Goal: Task Accomplishment & Management: Manage account settings

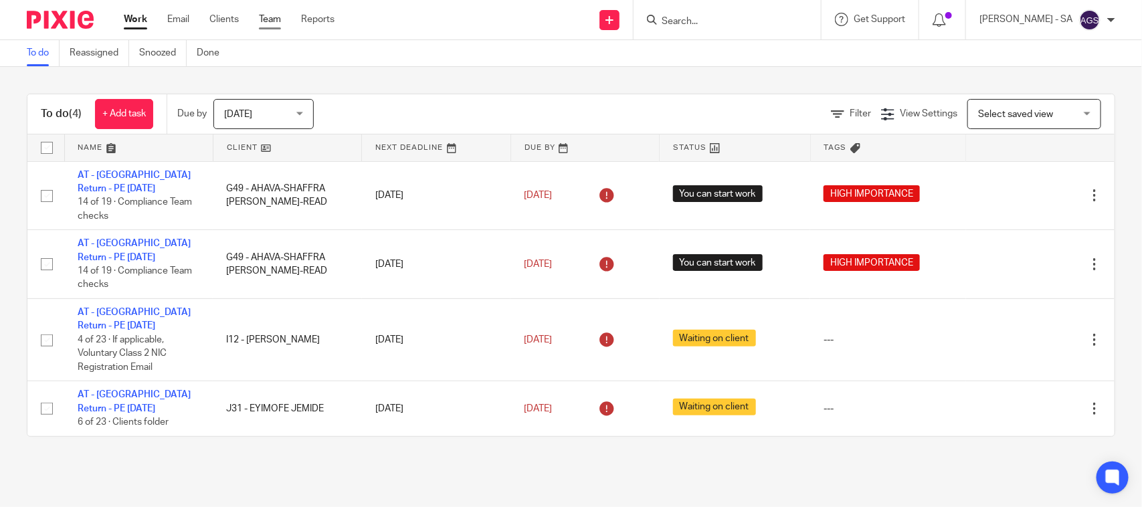
click at [270, 23] on link "Team" at bounding box center [270, 19] width 22 height 13
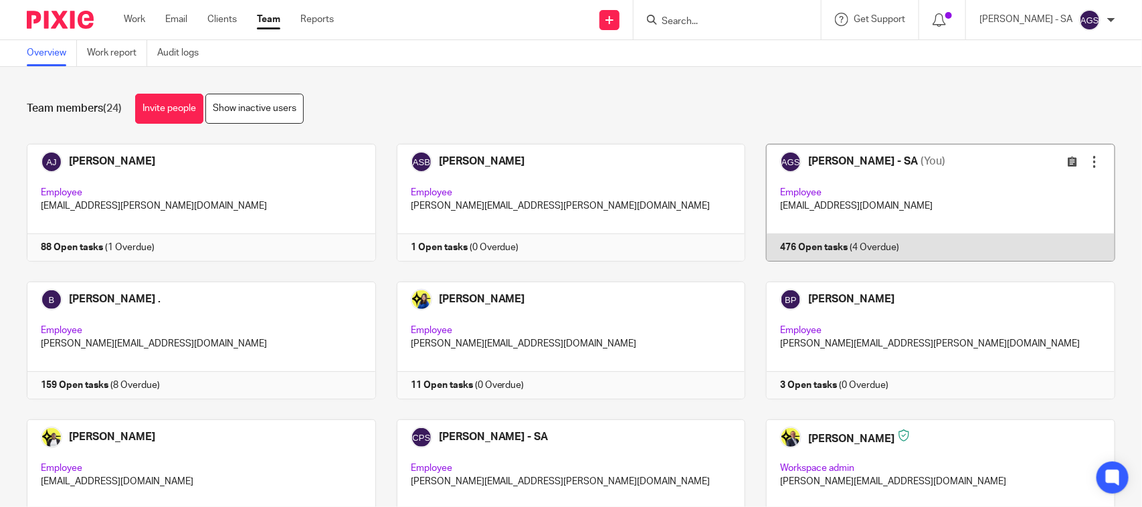
click at [930, 191] on link at bounding box center [931, 203] width 370 height 118
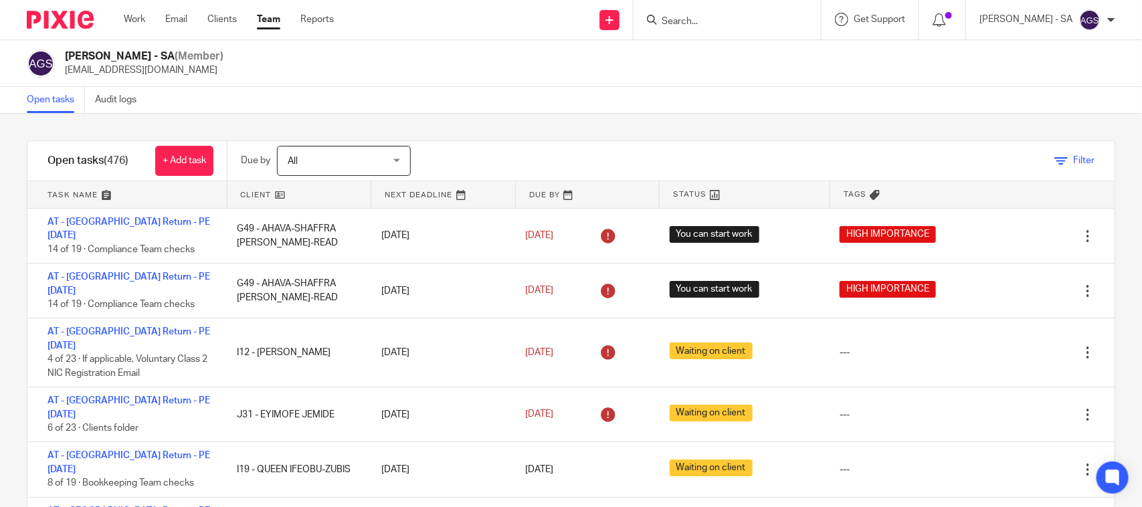
click at [1055, 157] on link "Filter" at bounding box center [1075, 160] width 40 height 9
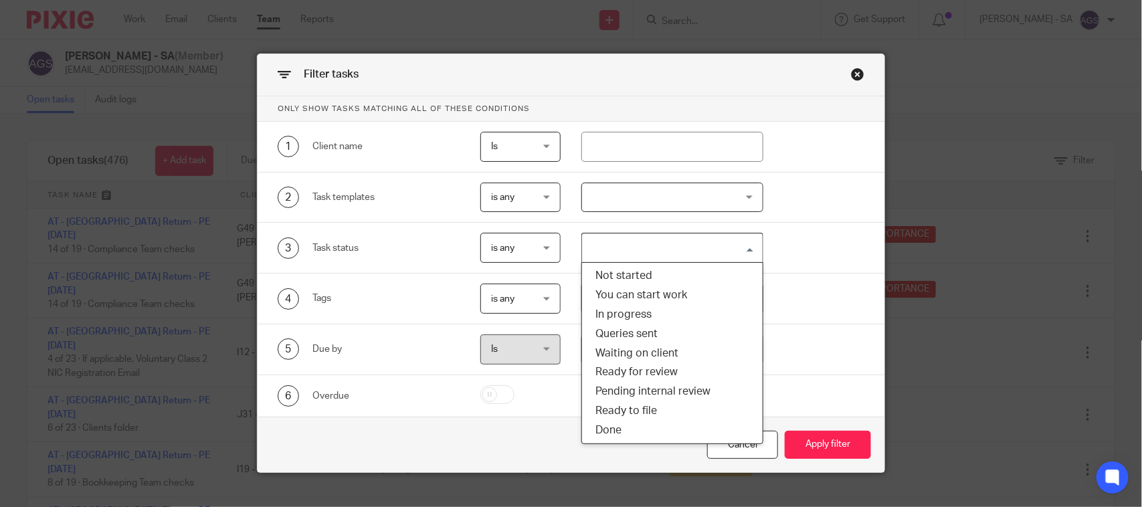
click at [630, 252] on input "Search for option" at bounding box center [669, 247] width 171 height 23
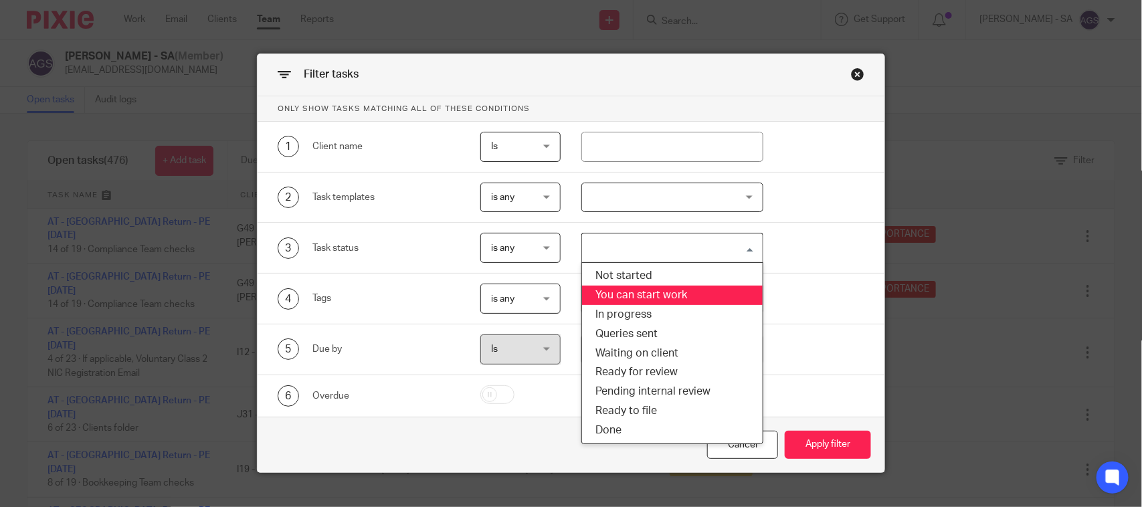
click at [832, 144] on div "1 Client name Is Is Is Is not is" at bounding box center [561, 147] width 608 height 30
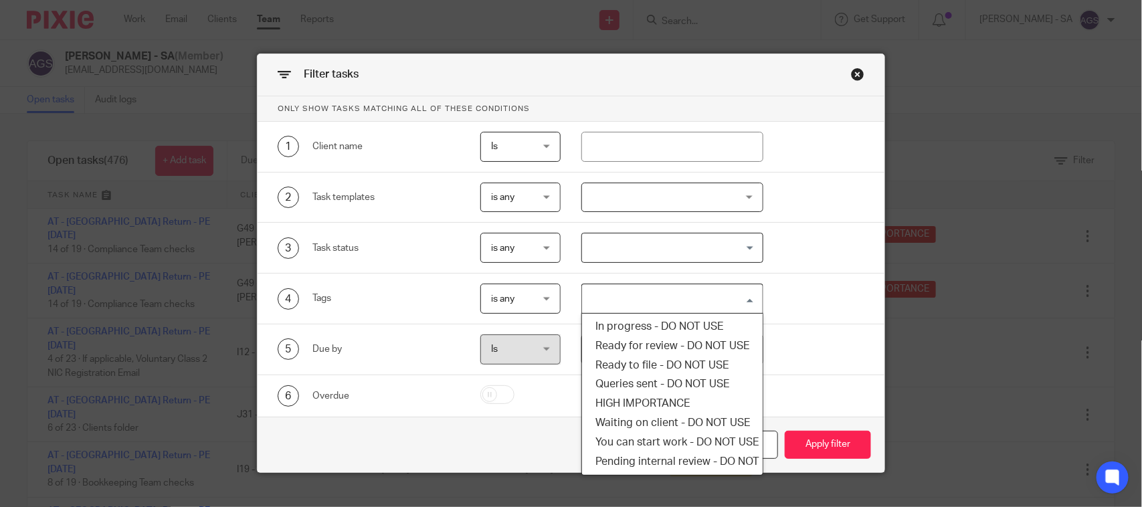
click at [634, 296] on input "Search for option" at bounding box center [669, 298] width 171 height 23
click at [612, 396] on li "HIGH IMPORTANCE" at bounding box center [672, 403] width 180 height 19
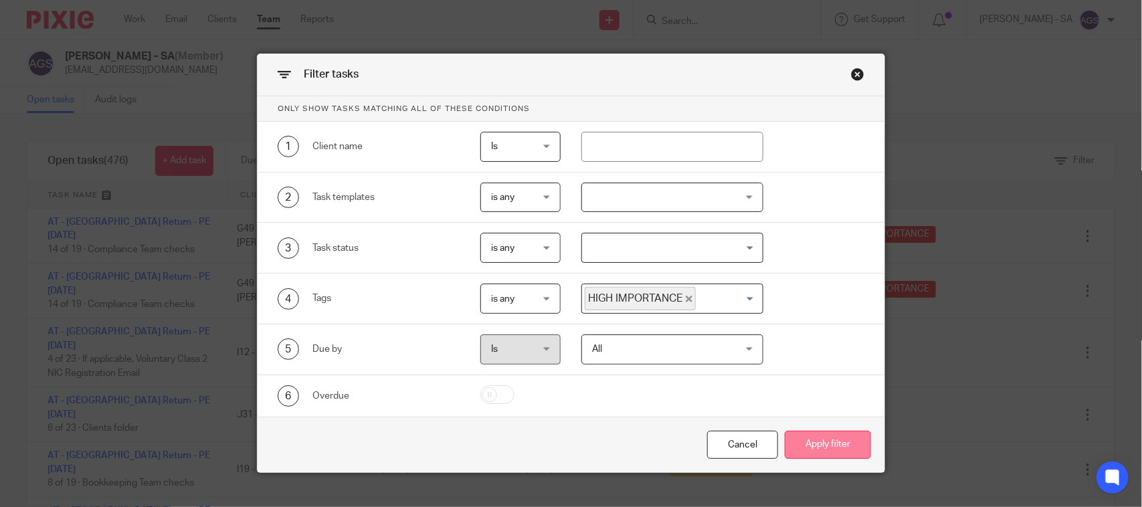
click at [823, 448] on button "Apply filter" at bounding box center [828, 445] width 86 height 29
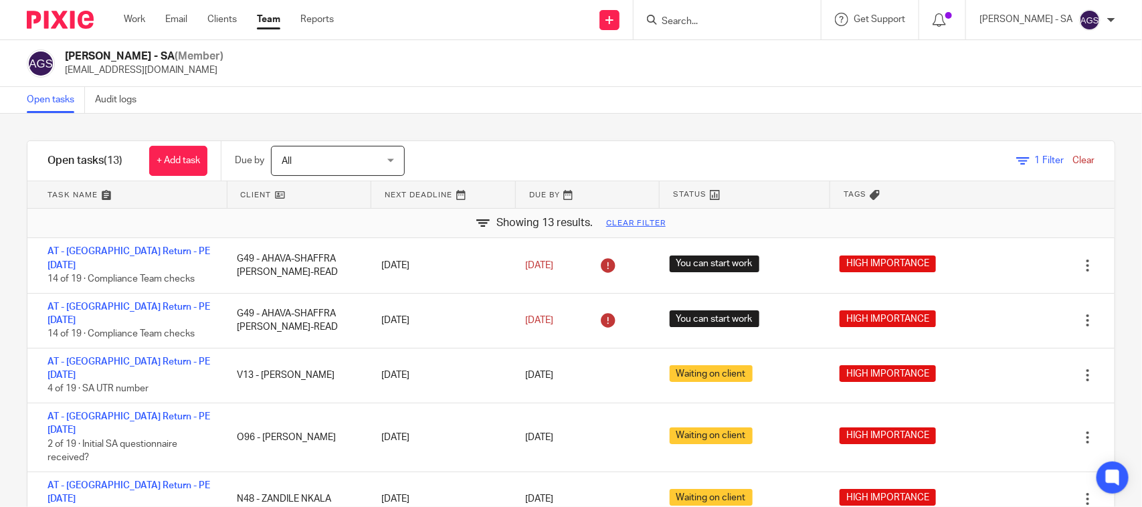
click at [550, 97] on div "Open tasks Audit logs" at bounding box center [571, 100] width 1142 height 27
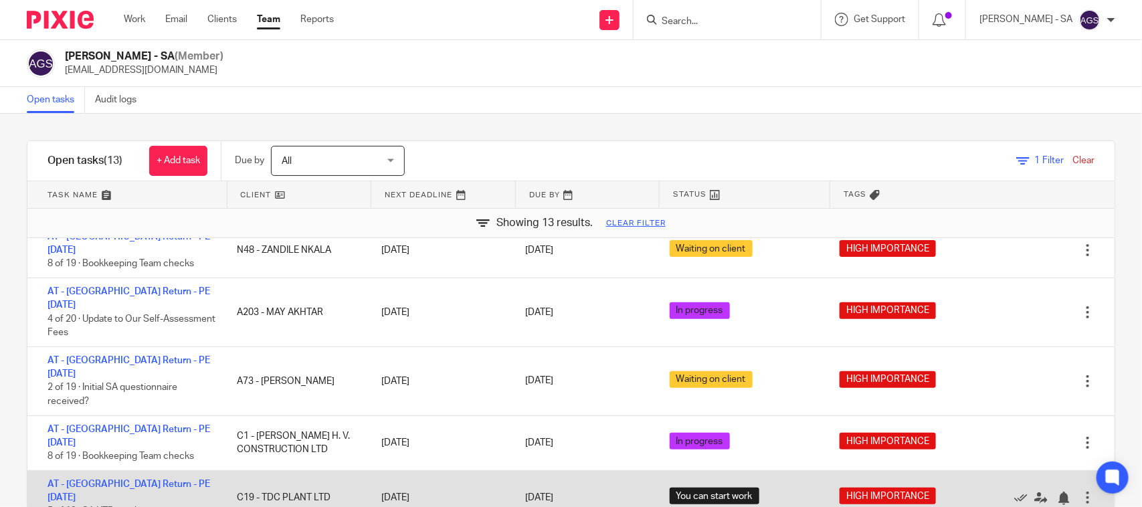
scroll to position [251, 0]
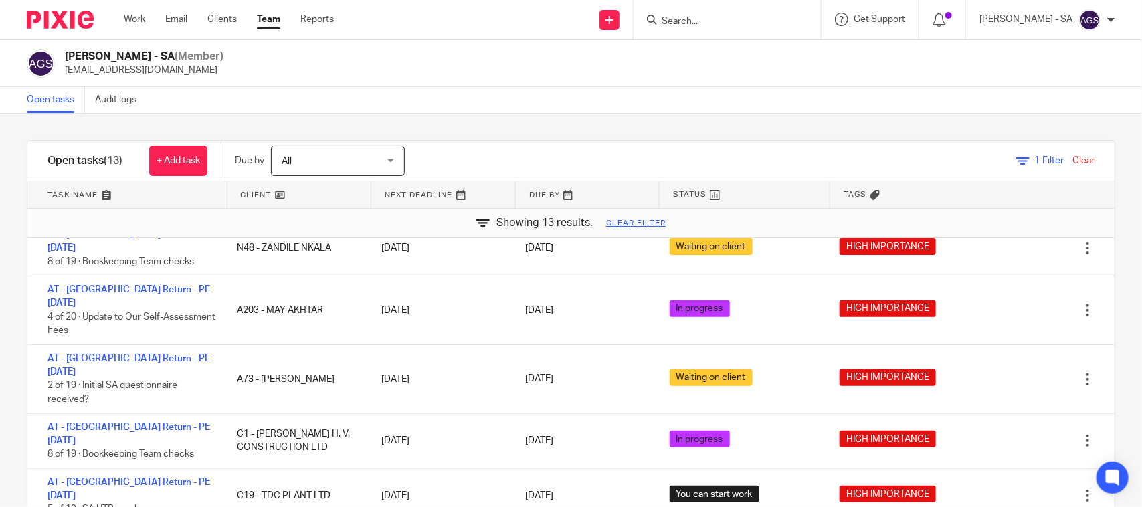
click at [409, 72] on div "Anjali Gamit - SA (Member) anjali.gamit@confiancebizsol.in" at bounding box center [571, 64] width 1089 height 28
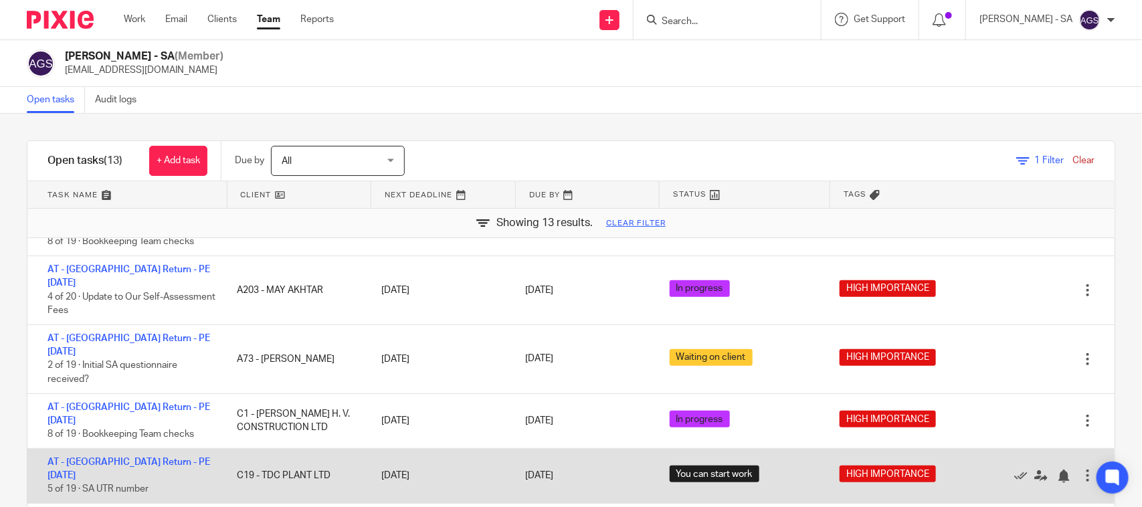
scroll to position [275, 0]
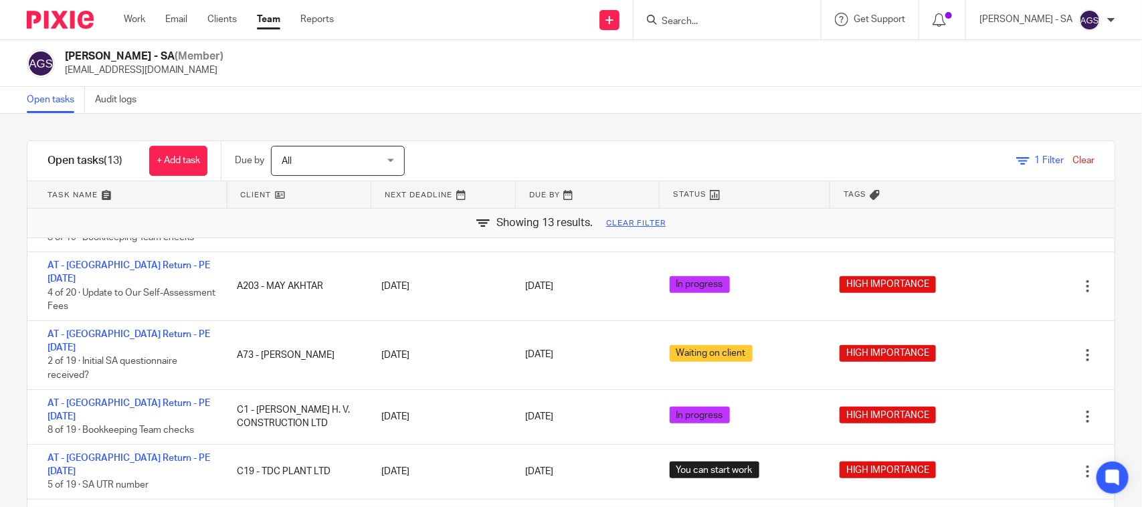
click at [432, 92] on div "Open tasks Audit logs" at bounding box center [571, 100] width 1142 height 27
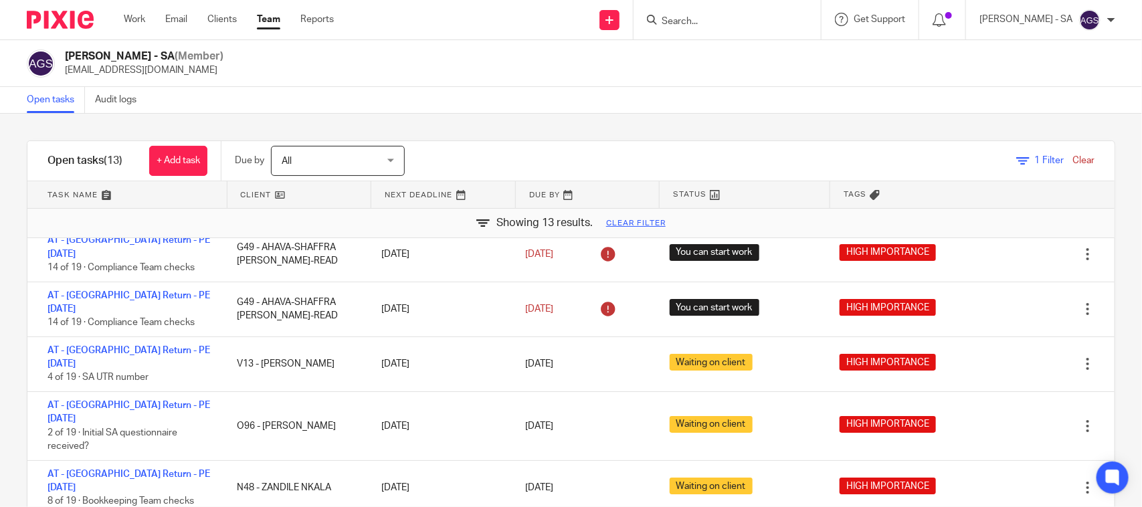
scroll to position [0, 0]
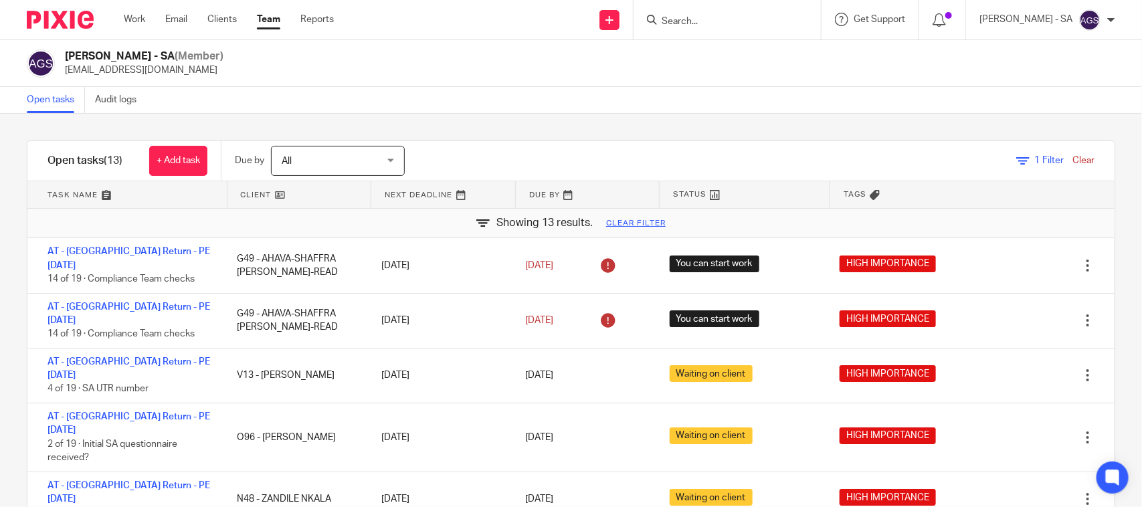
click at [503, 82] on div "Anjali Gamit - SA (Member) anjali.gamit@confiancebizsol.in" at bounding box center [571, 63] width 1142 height 47
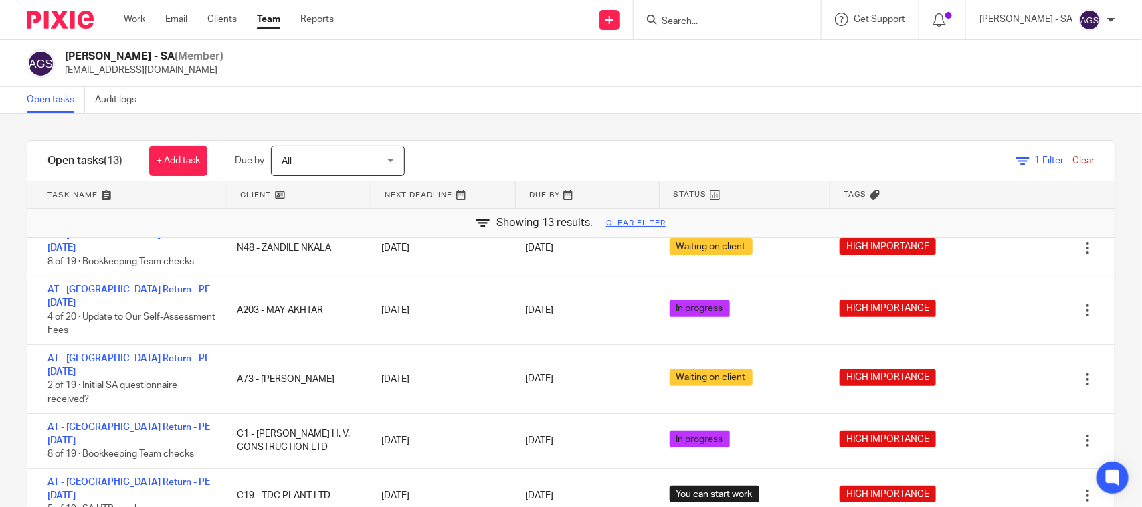
scroll to position [275, 0]
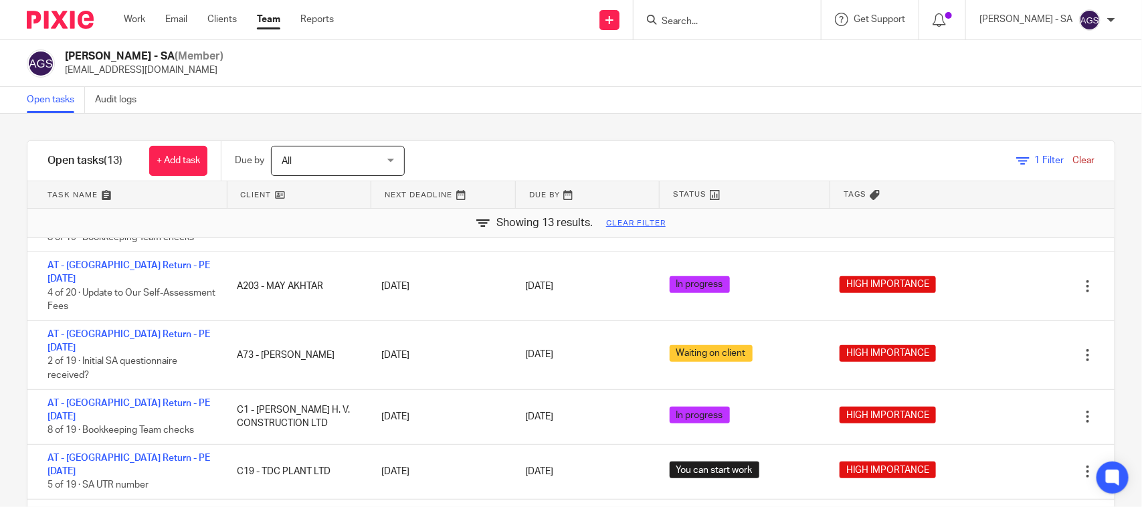
click at [533, 90] on div "Open tasks Audit logs" at bounding box center [571, 100] width 1142 height 27
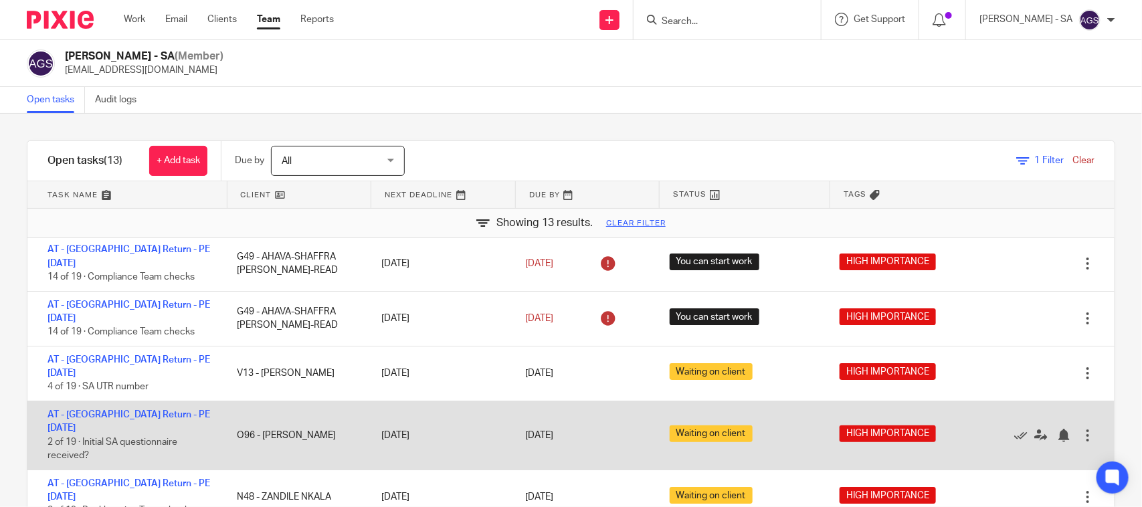
scroll to position [0, 0]
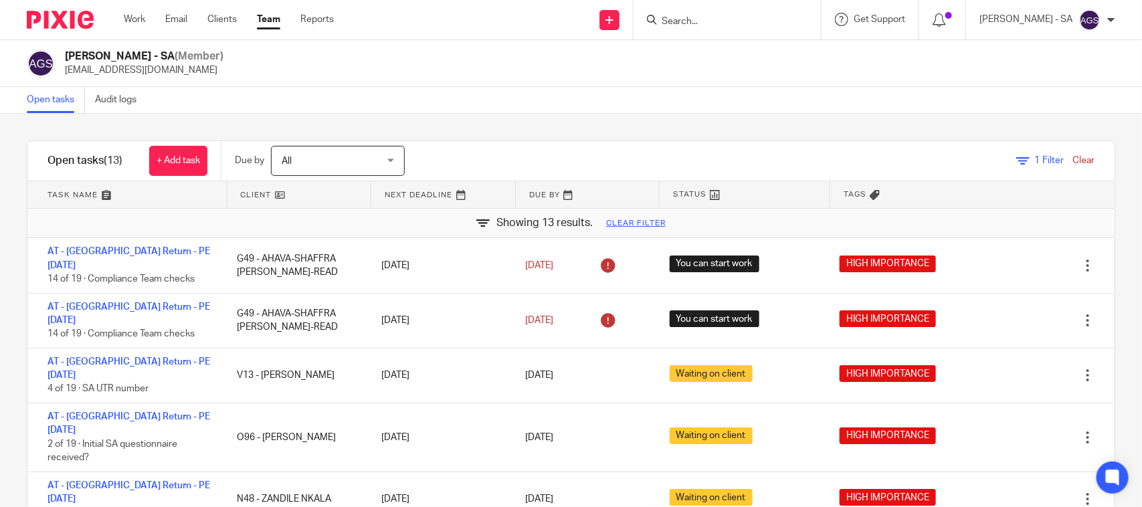
click at [479, 88] on div "Open tasks Audit logs" at bounding box center [571, 100] width 1142 height 27
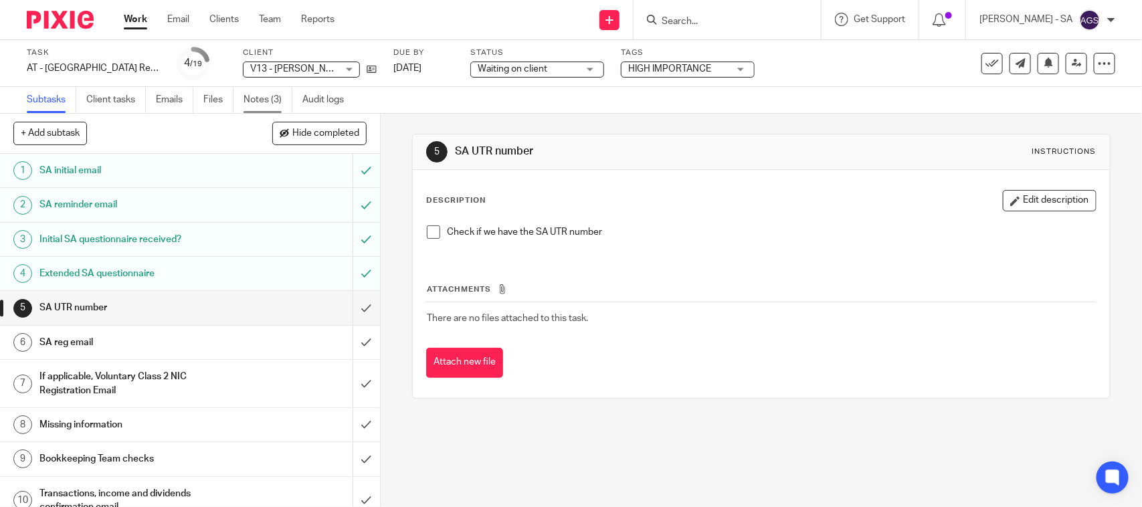
click at [265, 98] on link "Notes (3)" at bounding box center [268, 100] width 49 height 26
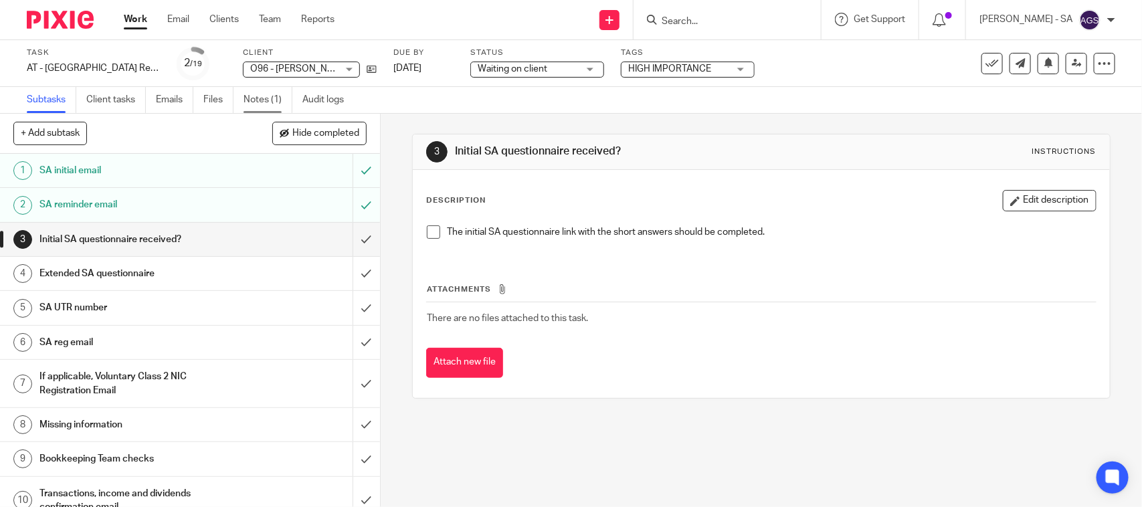
click at [268, 100] on link "Notes (1)" at bounding box center [268, 100] width 49 height 26
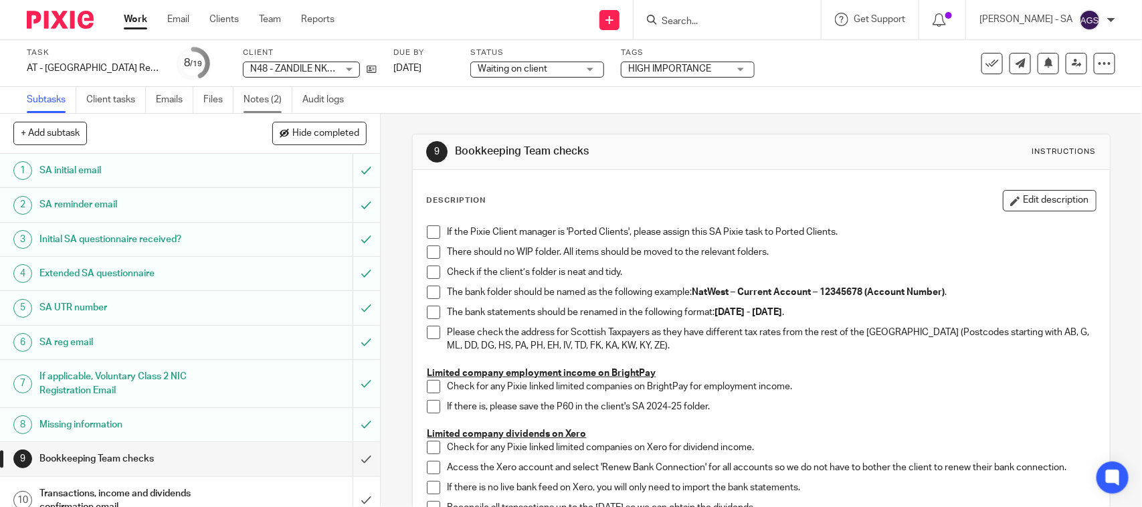
click at [262, 95] on link "Notes (2)" at bounding box center [268, 100] width 49 height 26
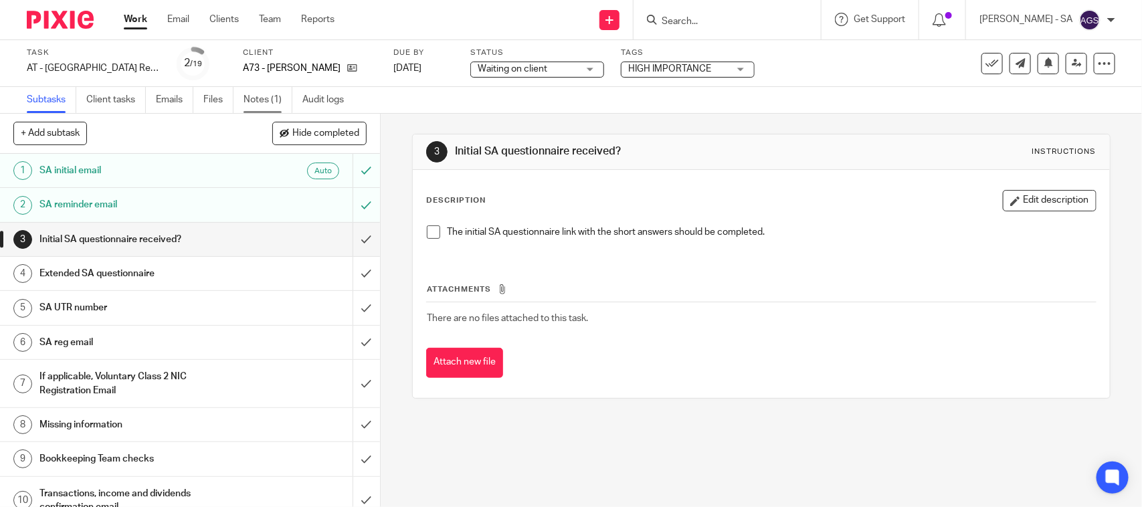
click at [268, 91] on link "Notes (1)" at bounding box center [268, 100] width 49 height 26
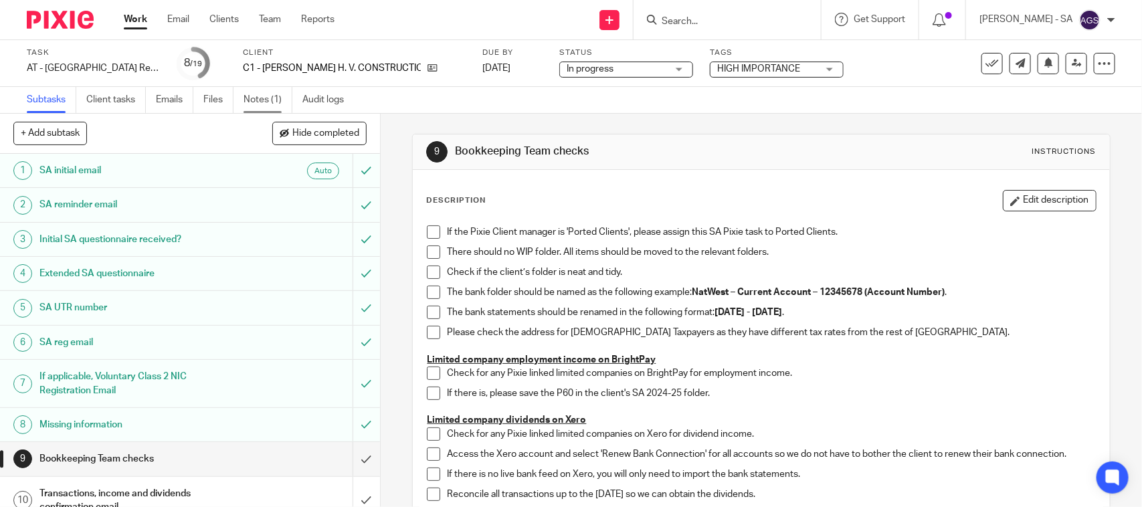
click at [264, 104] on link "Notes (1)" at bounding box center [268, 100] width 49 height 26
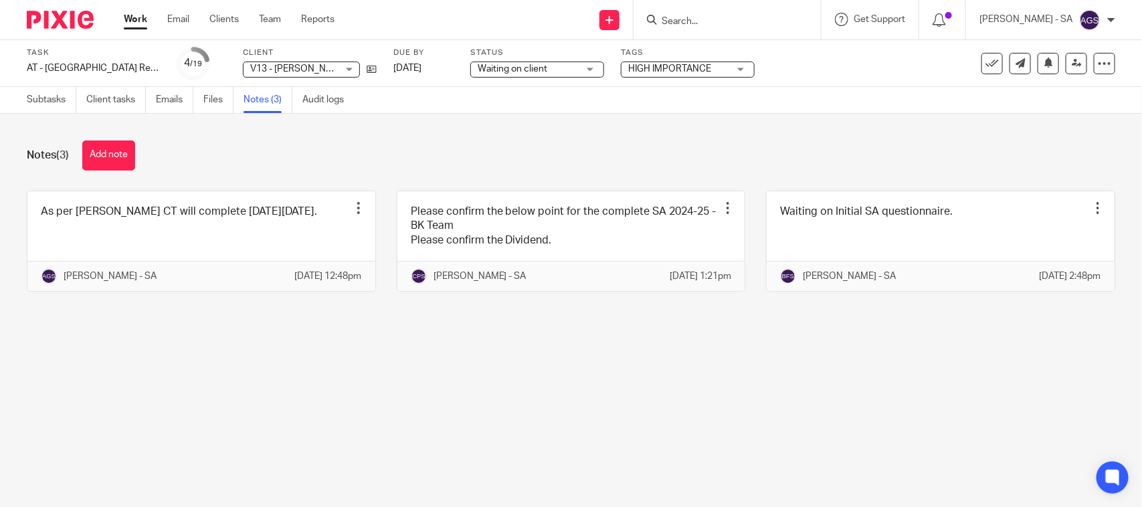
click at [379, 396] on main "Task AT - SA Return - PE 05-04-2025 Save AT - SA Return - PE 05-04-2025 4 /19 C…" at bounding box center [571, 253] width 1142 height 507
click at [95, 156] on button "Add note" at bounding box center [108, 156] width 53 height 30
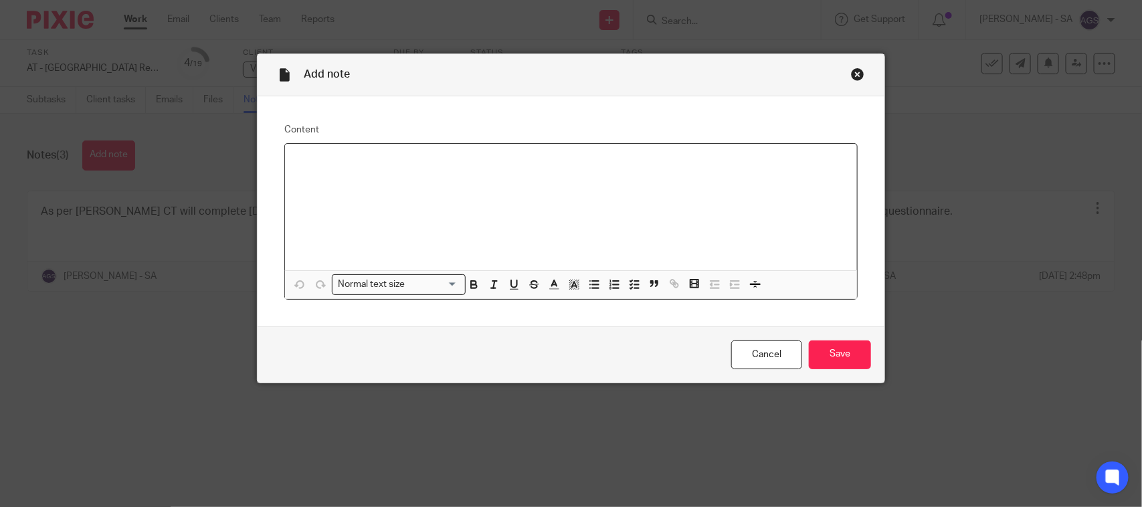
click at [296, 163] on p at bounding box center [571, 161] width 551 height 13
click at [510, 175] on div "As per Discuss with Jignesh on" at bounding box center [571, 207] width 572 height 126
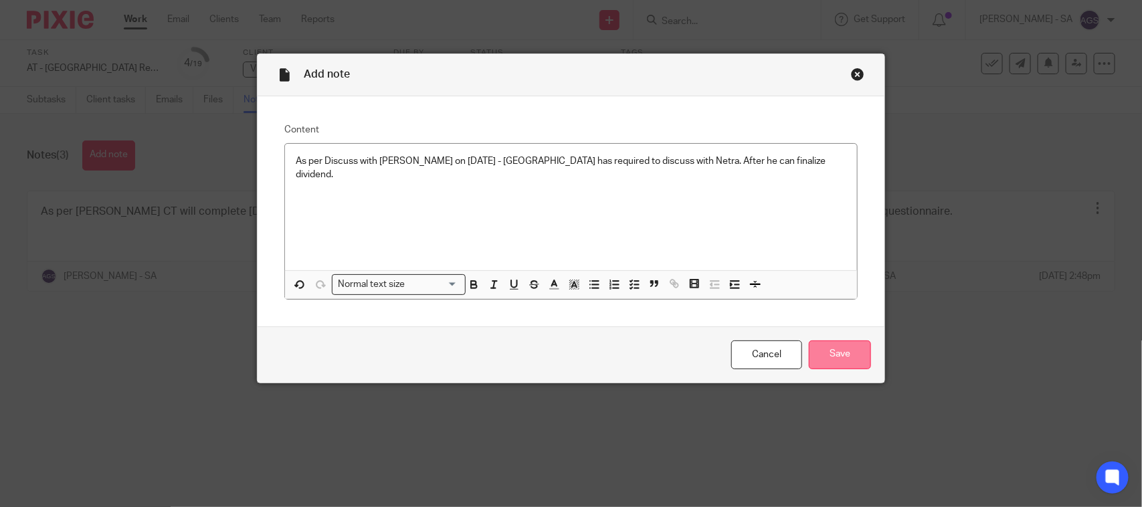
click at [828, 356] on input "Save" at bounding box center [840, 355] width 62 height 29
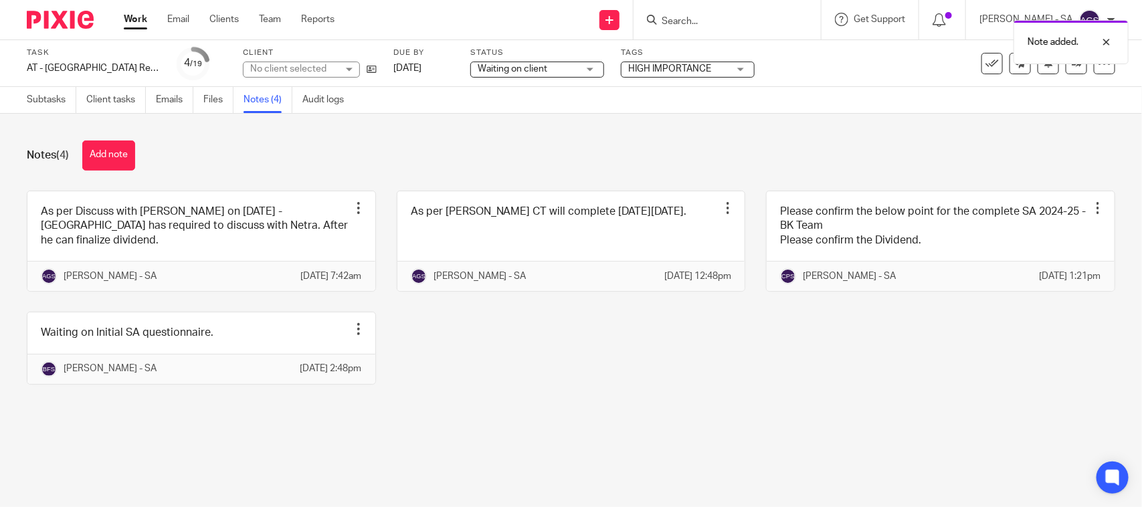
click at [658, 383] on div "As per Discuss with [PERSON_NAME] on [DATE] - [GEOGRAPHIC_DATA] has required to…" at bounding box center [561, 298] width 1110 height 214
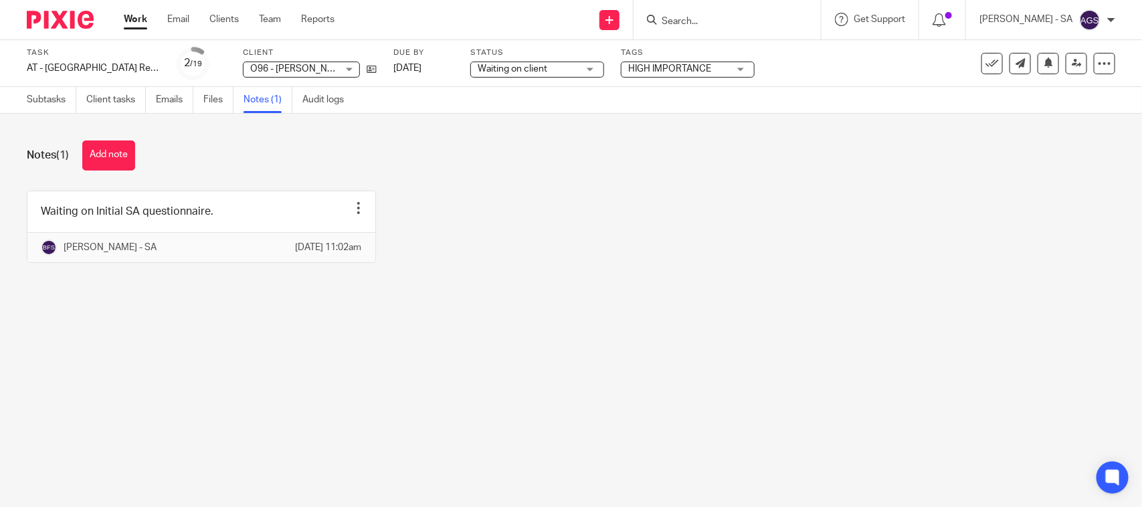
click at [792, 329] on main "Task AT - [GEOGRAPHIC_DATA] Return - PE [DATE] Save AT - [GEOGRAPHIC_DATA] Retu…" at bounding box center [571, 253] width 1142 height 507
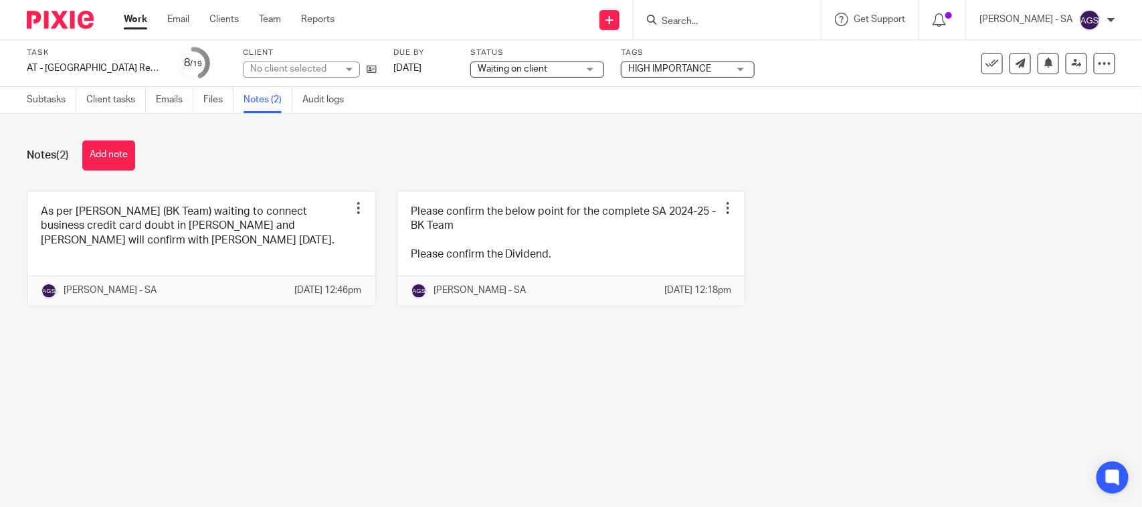
drag, startPoint x: 174, startPoint y: 355, endPoint x: 175, endPoint y: 343, distance: 12.1
click at [174, 353] on div "Notes (2) Add note As per [PERSON_NAME] (BK Team) waiting to connect business c…" at bounding box center [571, 234] width 1142 height 240
click at [377, 388] on main "Task AT - SA Return - PE 05-04-2025 Save AT - SA Return - PE 05-04-2025 8 /19 C…" at bounding box center [571, 253] width 1142 height 507
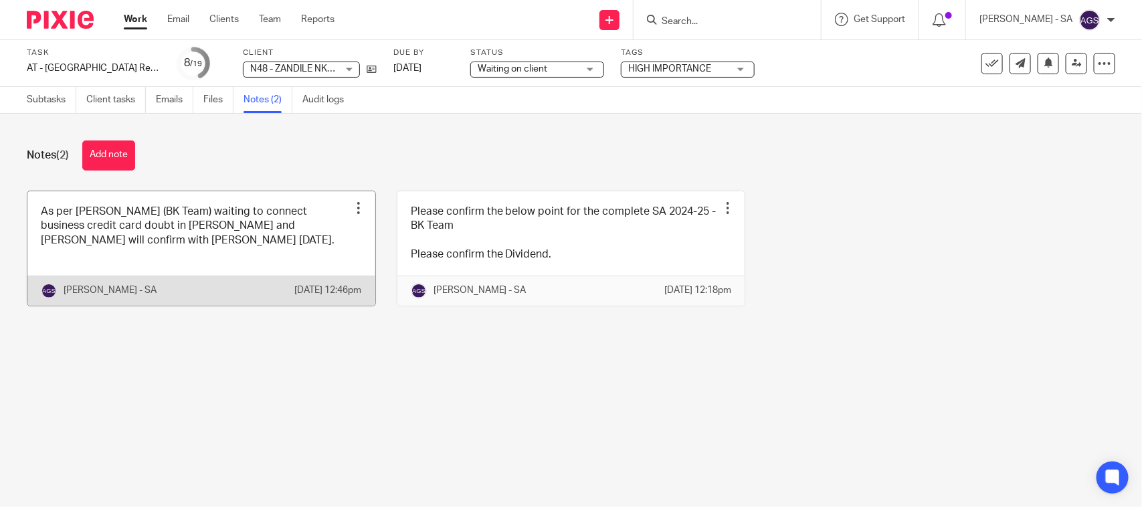
drag, startPoint x: 285, startPoint y: 383, endPoint x: 290, endPoint y: 295, distance: 87.8
click at [285, 383] on main "Task AT - SA Return - PE 05-04-2025 Save AT - SA Return - PE 05-04-2025 8 /19 C…" at bounding box center [571, 253] width 1142 height 507
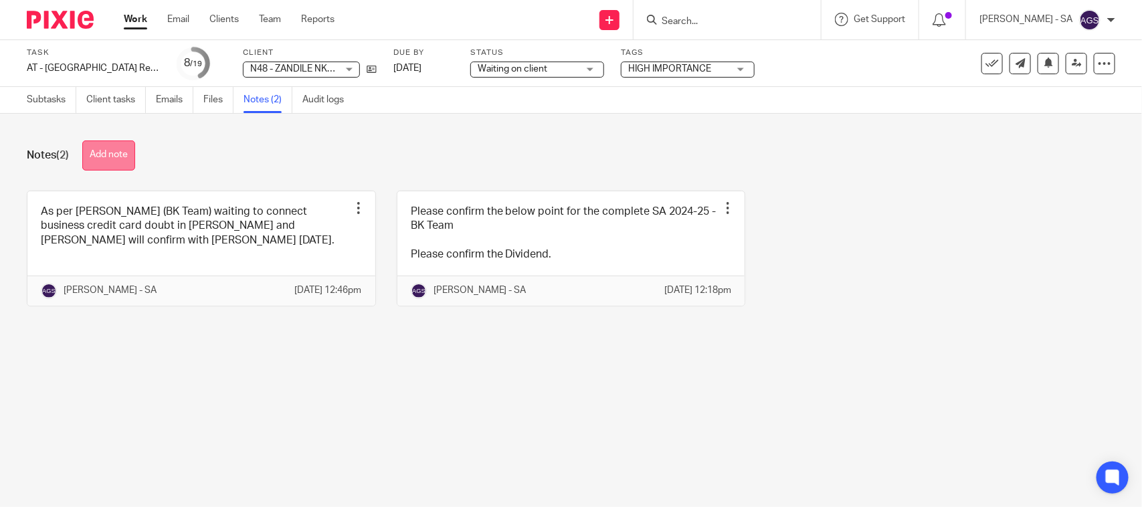
click at [106, 159] on button "Add note" at bounding box center [108, 156] width 53 height 30
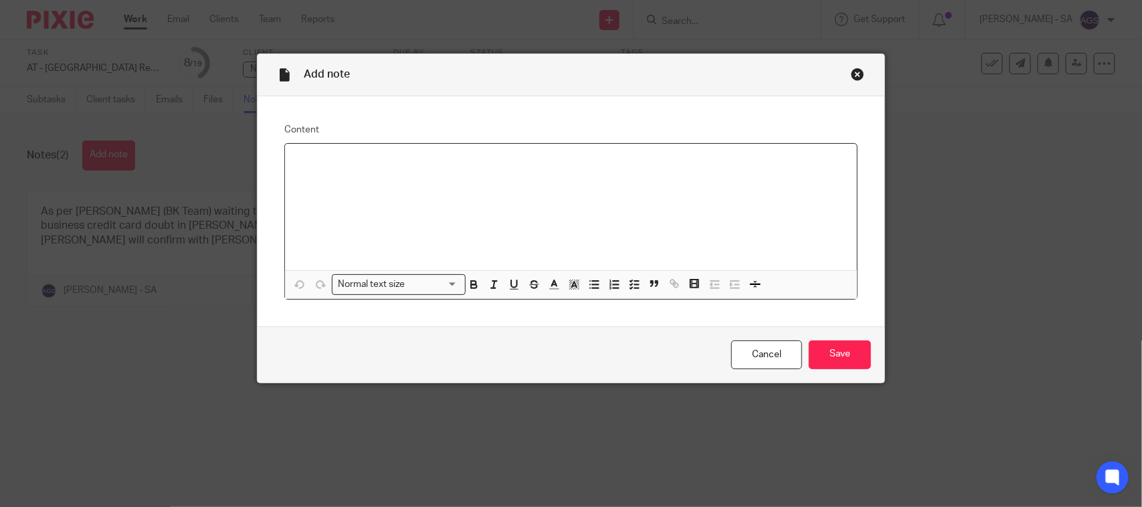
click at [315, 165] on p at bounding box center [571, 161] width 551 height 13
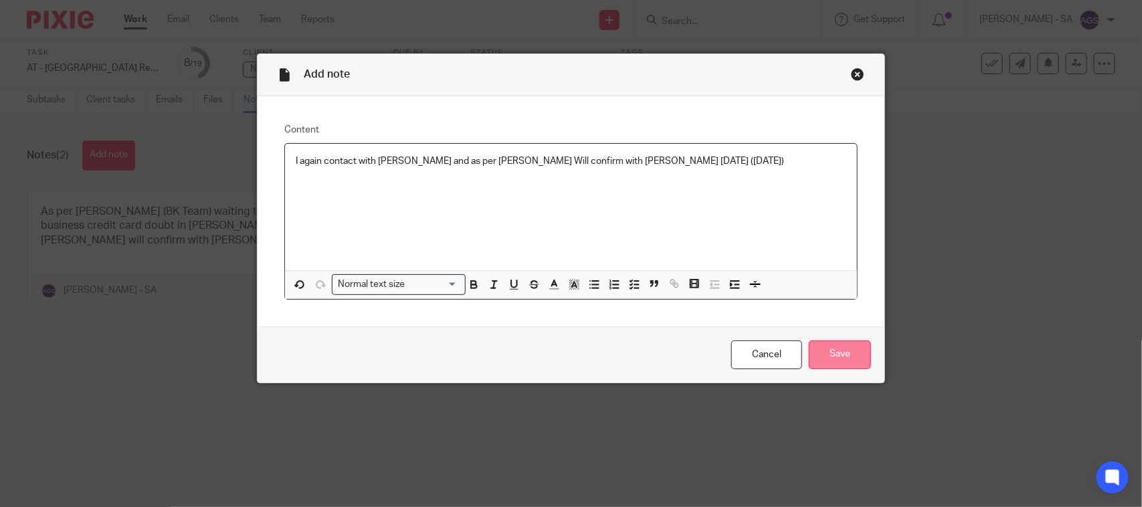
click at [828, 365] on input "Save" at bounding box center [840, 355] width 62 height 29
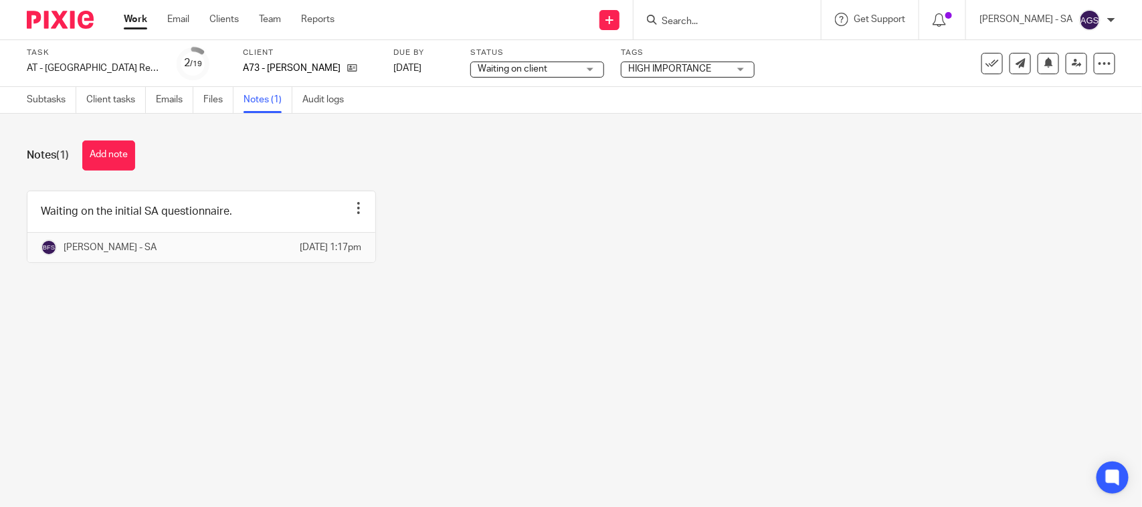
click at [590, 236] on div "Waiting on the initial SA questionnaire. Edit note Delete note Bhumi Fulbaje - …" at bounding box center [561, 237] width 1110 height 92
click at [172, 99] on link "Emails" at bounding box center [174, 100] width 37 height 26
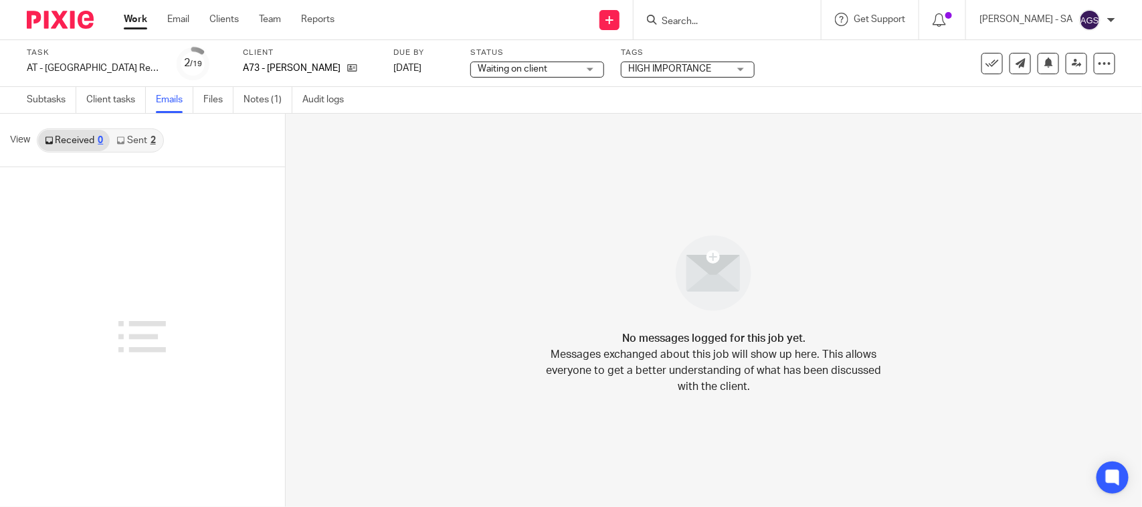
click at [146, 146] on link "Sent 2" at bounding box center [136, 140] width 52 height 21
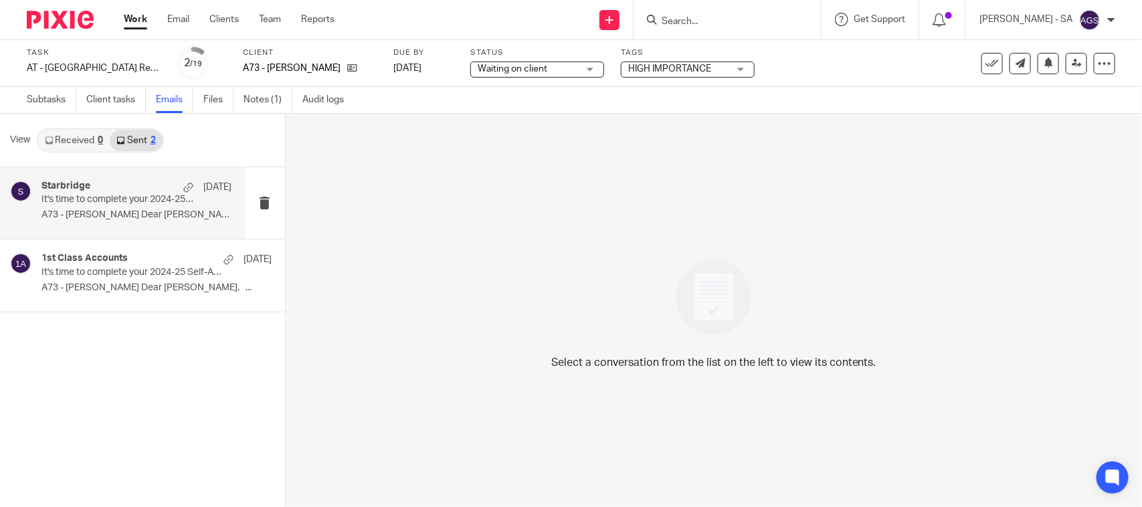
click at [90, 211] on p "A73 - [PERSON_NAME] Dear [PERSON_NAME], ..." at bounding box center [136, 214] width 190 height 11
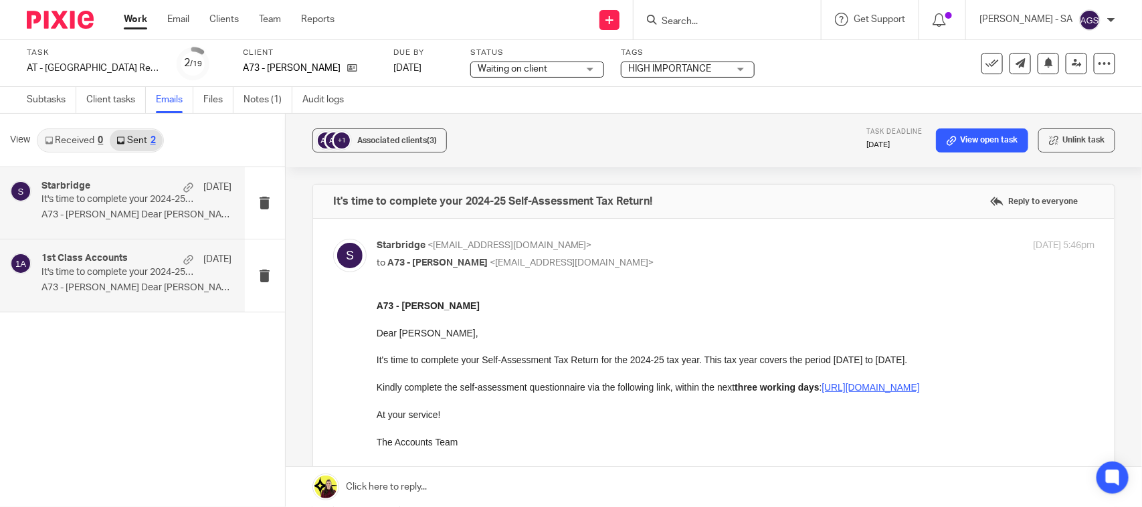
click at [106, 262] on h4 "1st Class Accounts" at bounding box center [84, 258] width 86 height 11
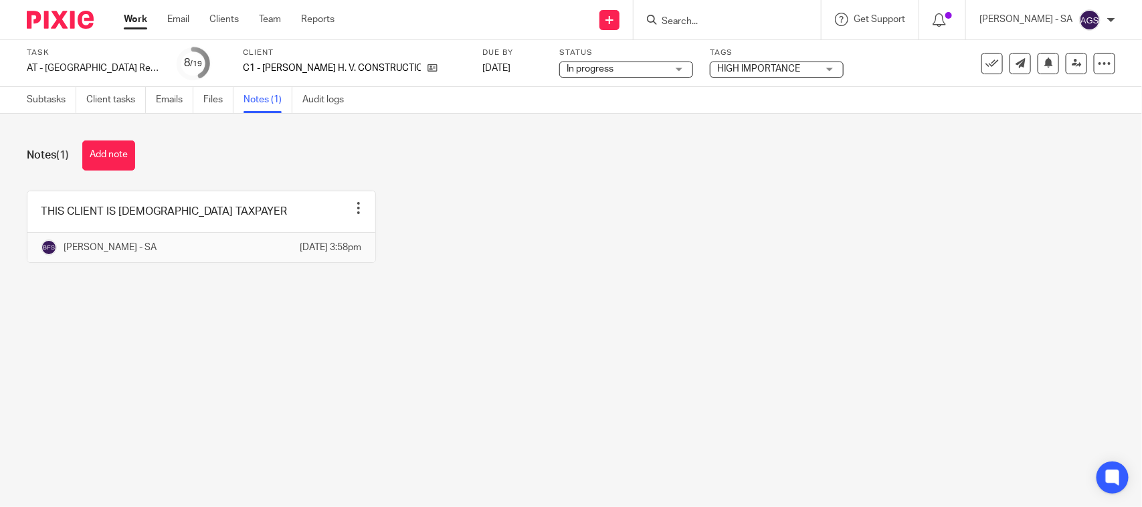
drag, startPoint x: 514, startPoint y: 230, endPoint x: 501, endPoint y: 216, distance: 18.9
click at [514, 230] on div "THIS CLIENT IS [DEMOGRAPHIC_DATA] TAXPAYER Edit note Delete note Bhumi Fulbaje …" at bounding box center [561, 237] width 1110 height 92
click at [85, 155] on button "Add note" at bounding box center [108, 156] width 53 height 30
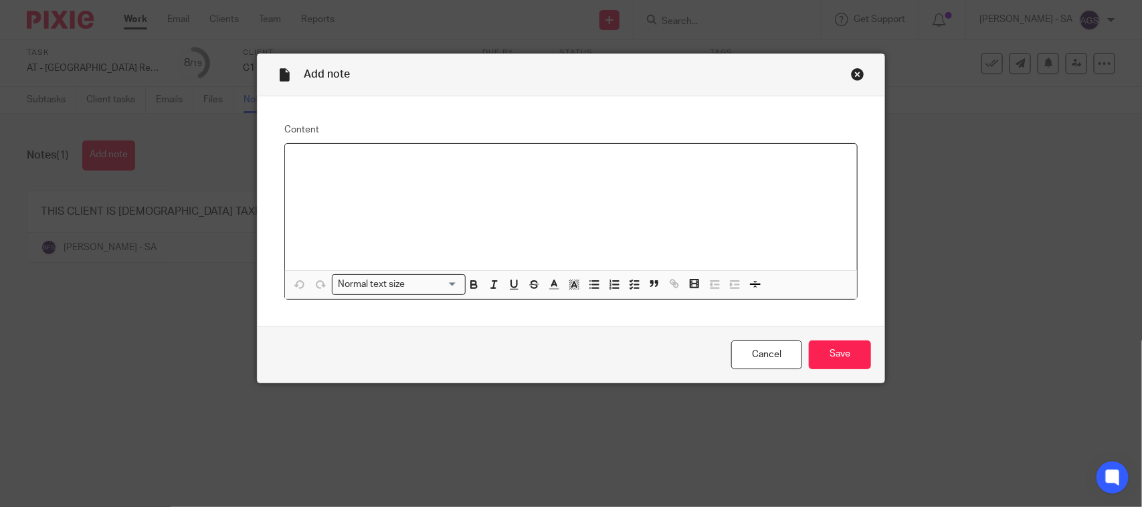
click at [296, 161] on p at bounding box center [571, 161] width 551 height 13
drag, startPoint x: 505, startPoint y: 161, endPoint x: 410, endPoint y: 159, distance: 95.1
click at [410, 159] on p "Please Confirm the dividend upto [DATE]" at bounding box center [571, 161] width 551 height 13
drag, startPoint x: 814, startPoint y: 357, endPoint x: 747, endPoint y: 345, distance: 67.9
click at [813, 357] on input "Save" at bounding box center [840, 355] width 62 height 29
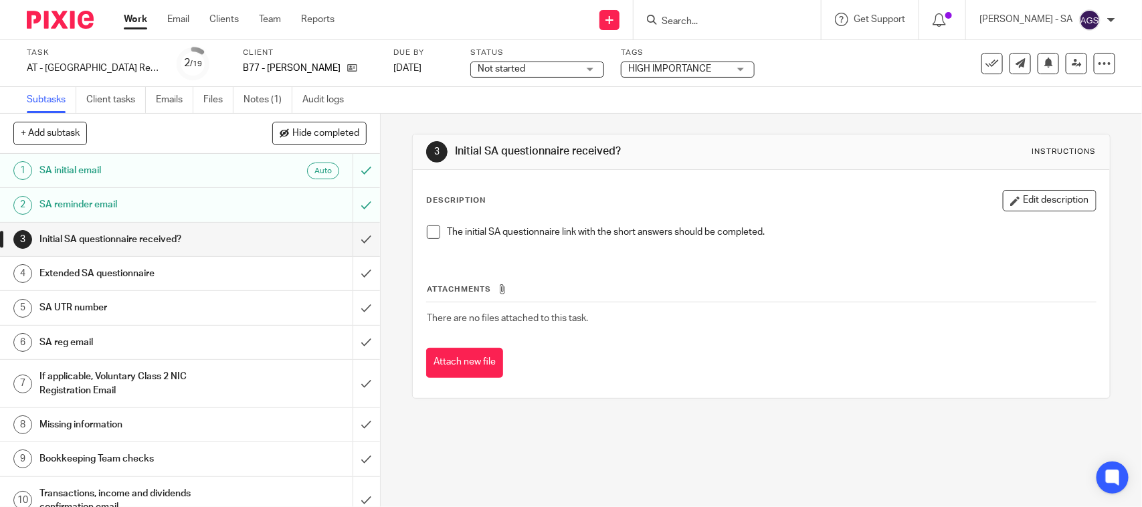
click at [742, 12] on form at bounding box center [732, 19] width 143 height 17
click at [708, 18] on input "Search" at bounding box center [721, 22] width 120 height 12
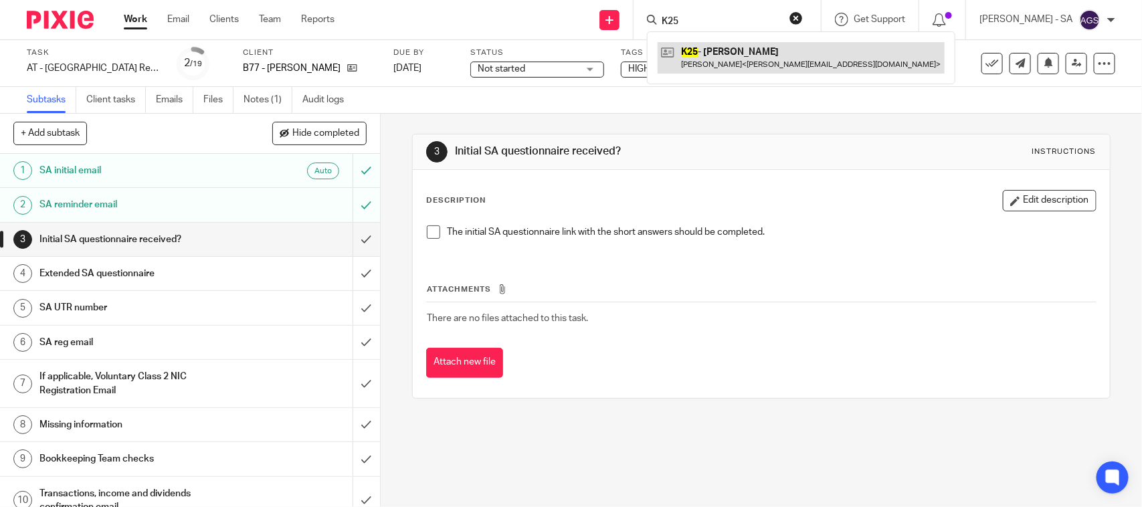
type input "K25"
click at [748, 60] on link at bounding box center [801, 57] width 287 height 31
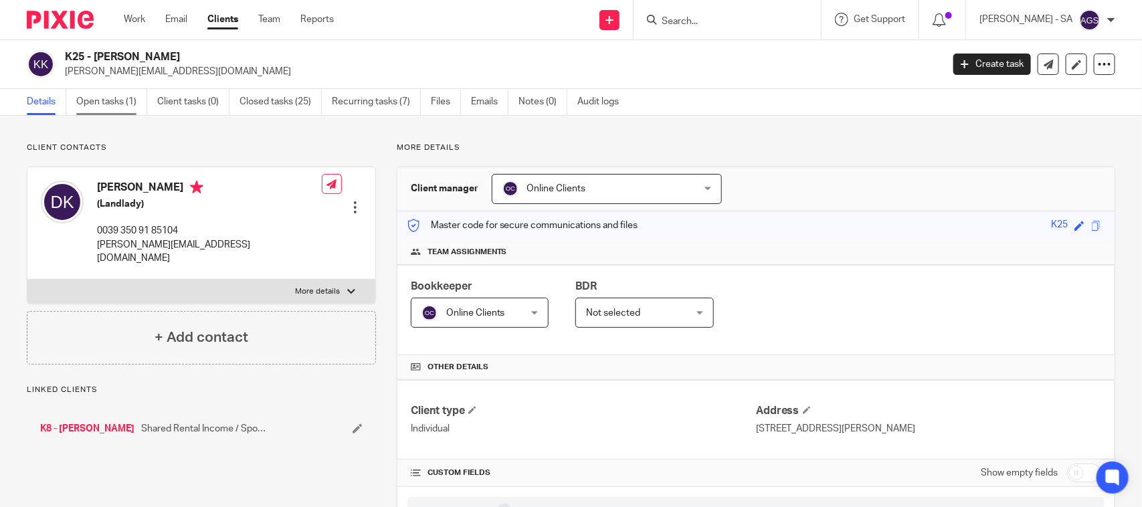
click at [109, 101] on link "Open tasks (1)" at bounding box center [111, 102] width 71 height 26
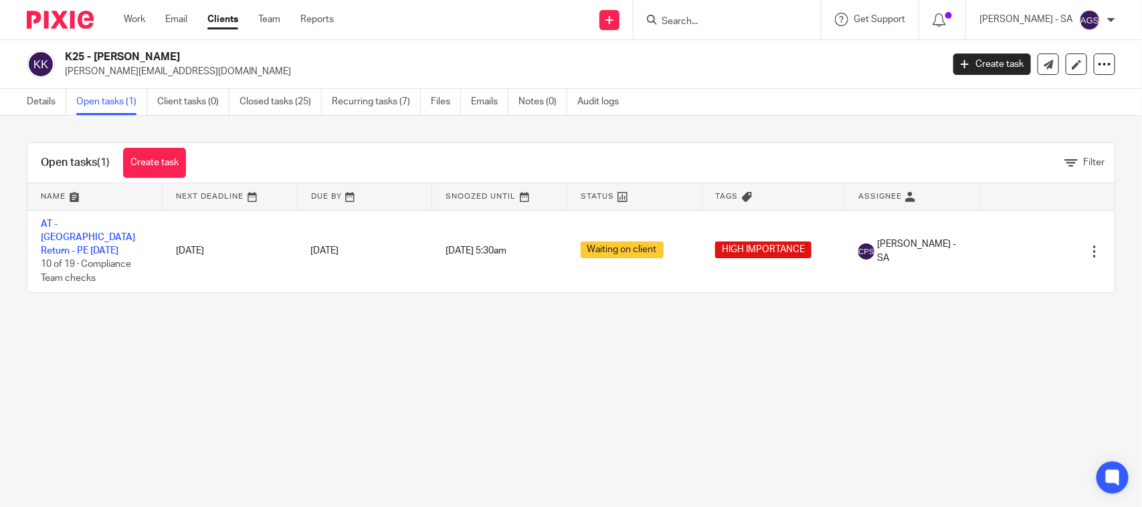
click at [380, 389] on main "K25 - DELPHINE KANU delphine.kanu@gmail.com Create task Update from Companies H…" at bounding box center [571, 253] width 1142 height 507
drag, startPoint x: 268, startPoint y: 289, endPoint x: 250, endPoint y: 289, distance: 18.1
click at [268, 289] on div "Open tasks (1) Create task Filter Name Next Deadline Due By Snoozed Until Statu…" at bounding box center [571, 218] width 1142 height 204
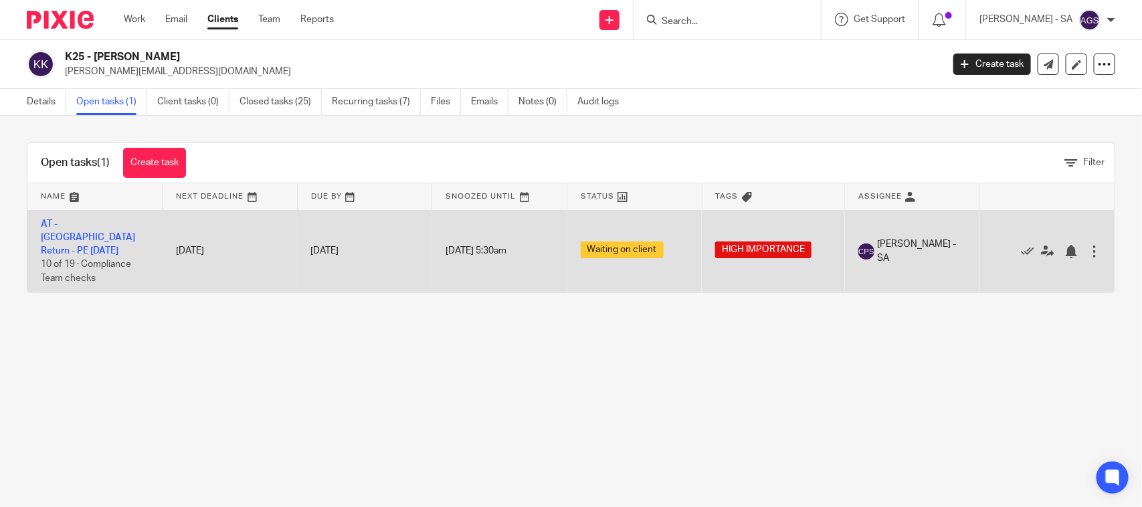
click at [58, 229] on td "AT - SA Return - PE 05-04-2025 10 of 19 · Compliance Team checks" at bounding box center [94, 251] width 135 height 82
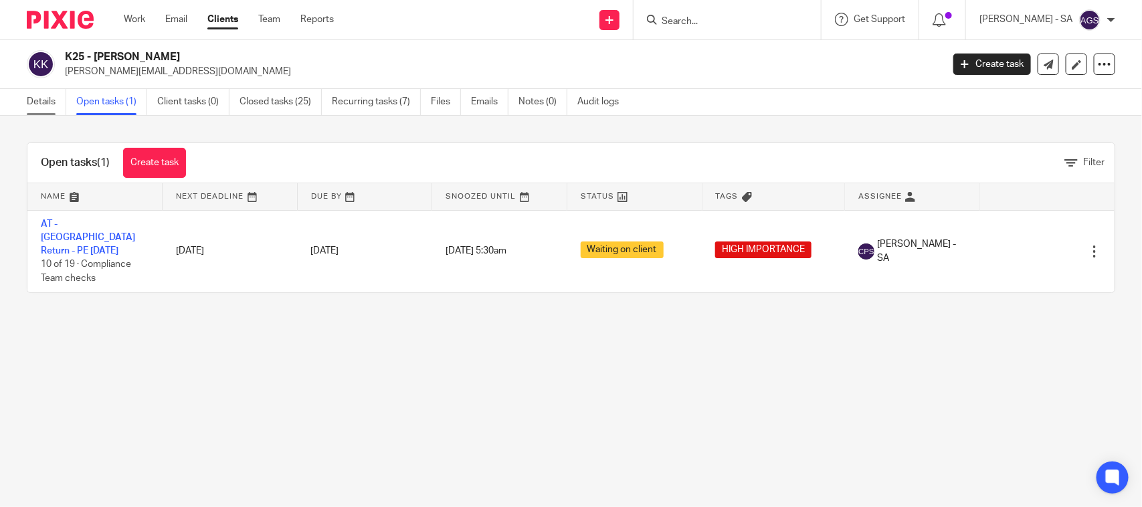
click at [37, 100] on link "Details" at bounding box center [46, 102] width 39 height 26
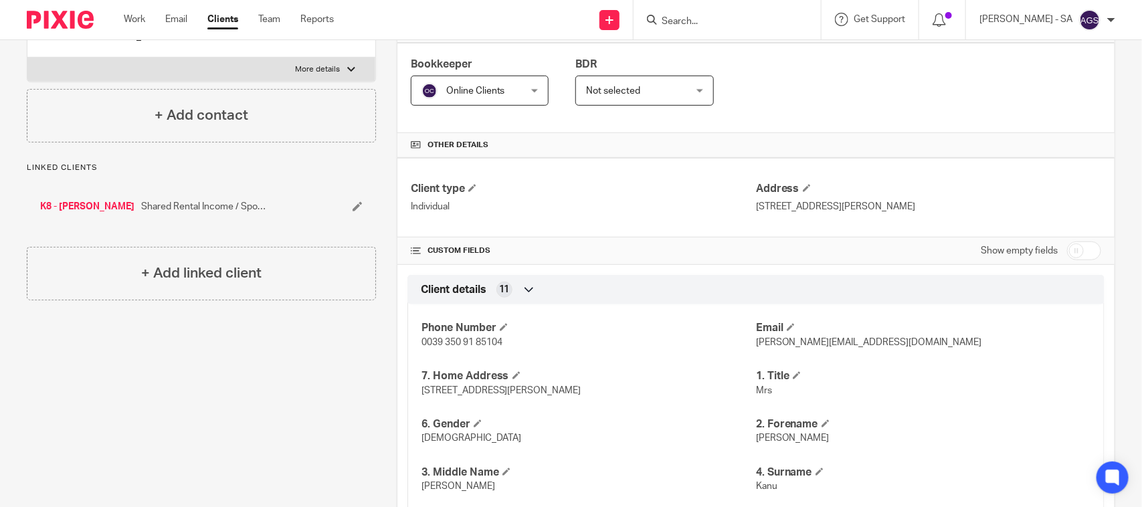
scroll to position [167, 0]
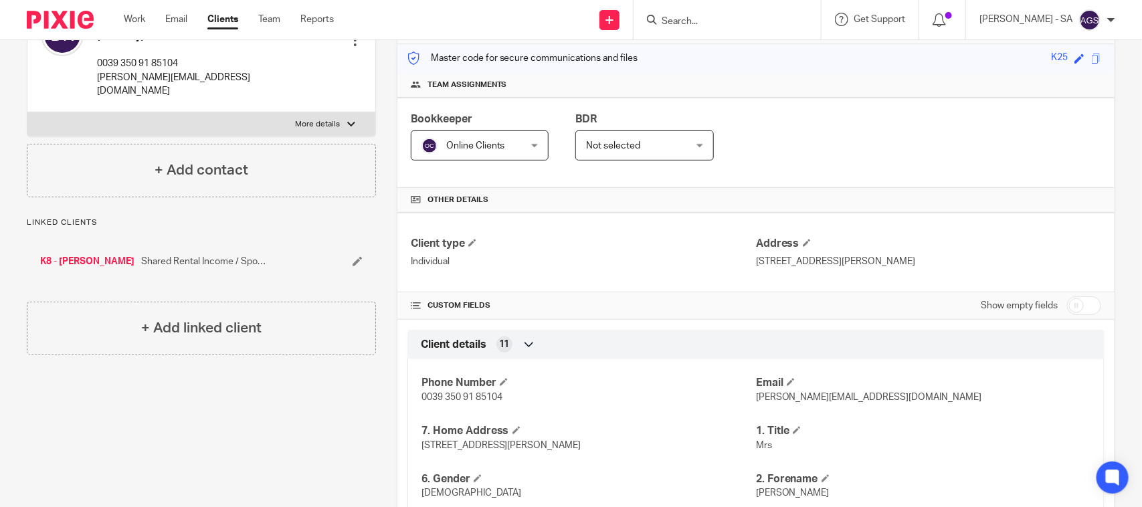
drag, startPoint x: 900, startPoint y: 265, endPoint x: 879, endPoint y: 264, distance: 21.4
click at [879, 264] on p "[STREET_ADDRESS][PERSON_NAME]" at bounding box center [928, 261] width 345 height 13
copy p "[GEOGRAPHIC_DATA]"
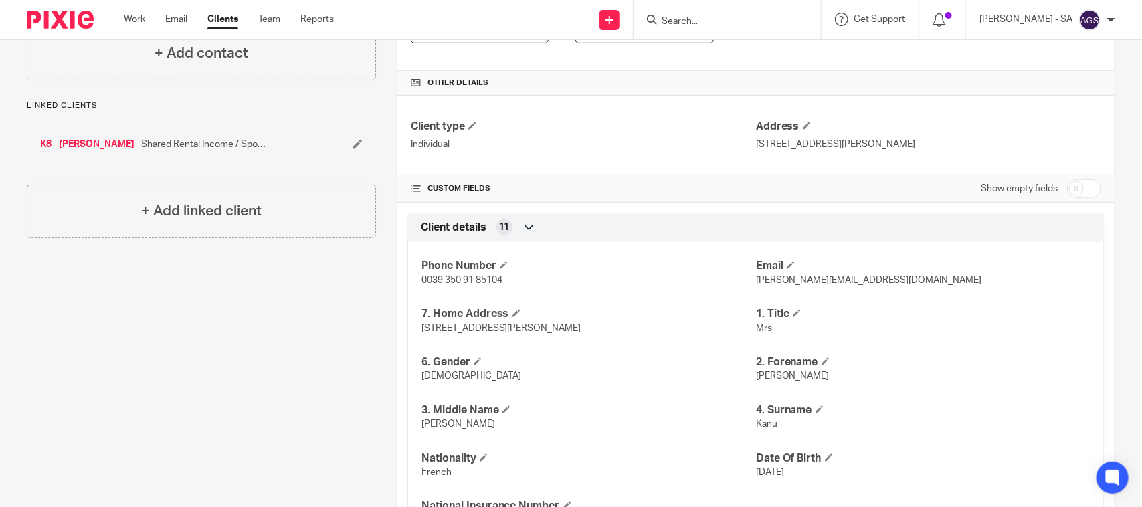
scroll to position [280, 0]
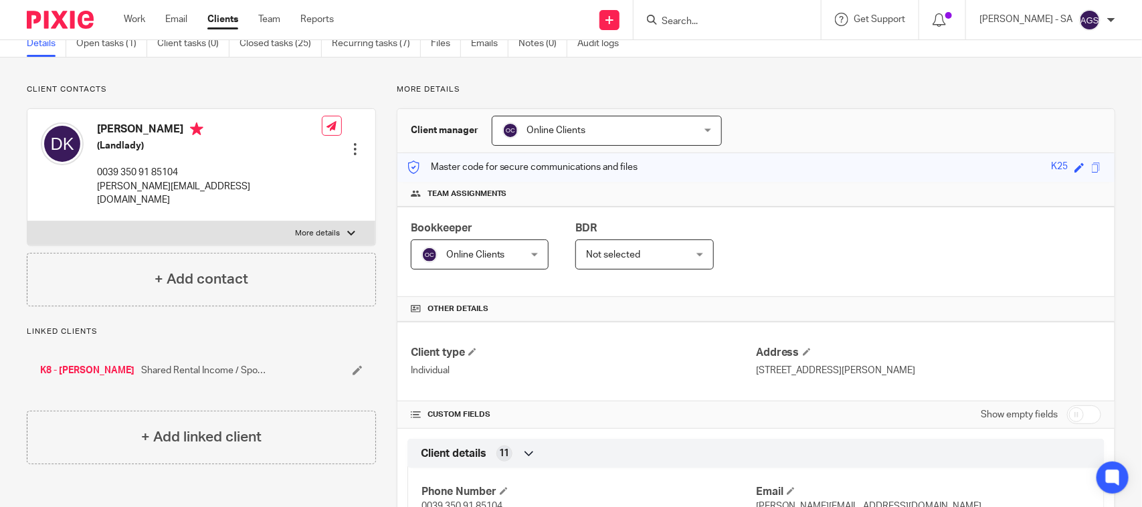
scroll to position [84, 0]
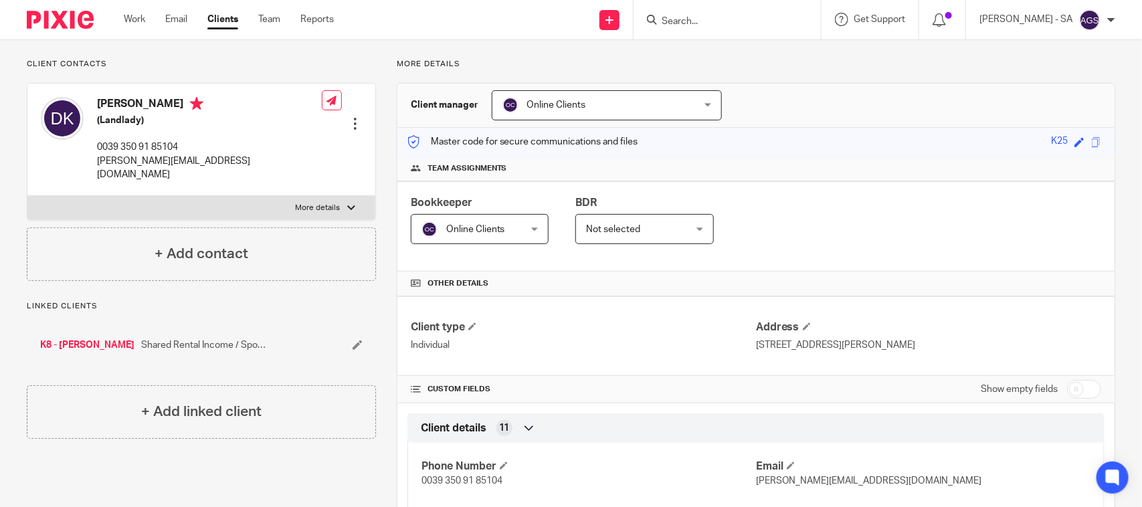
drag, startPoint x: 917, startPoint y: 345, endPoint x: 731, endPoint y: 345, distance: 186.0
click at [731, 345] on div "Client type Individual Address [STREET_ADDRESS][PERSON_NAME]" at bounding box center [756, 336] width 717 height 80
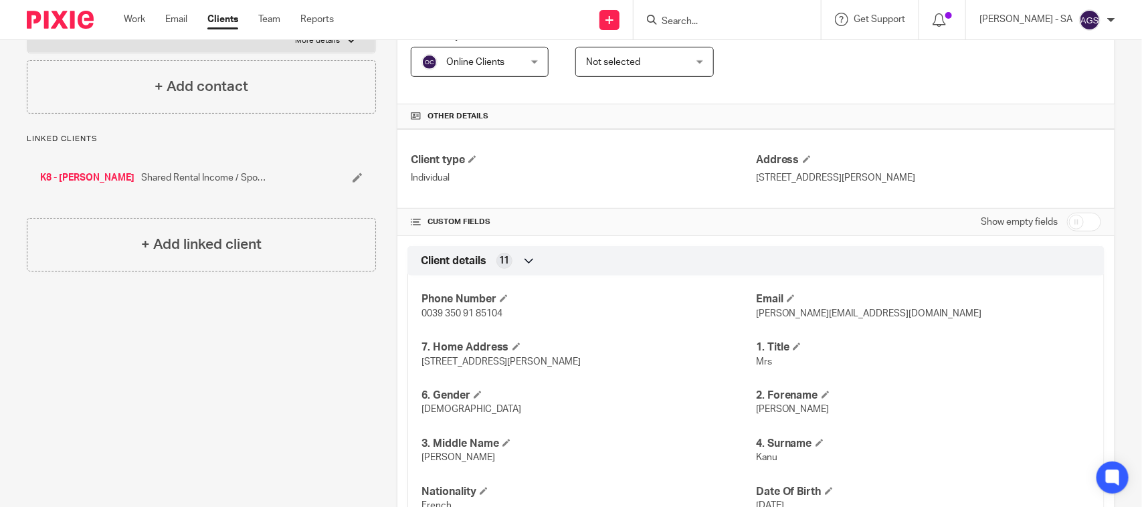
scroll to position [0, 0]
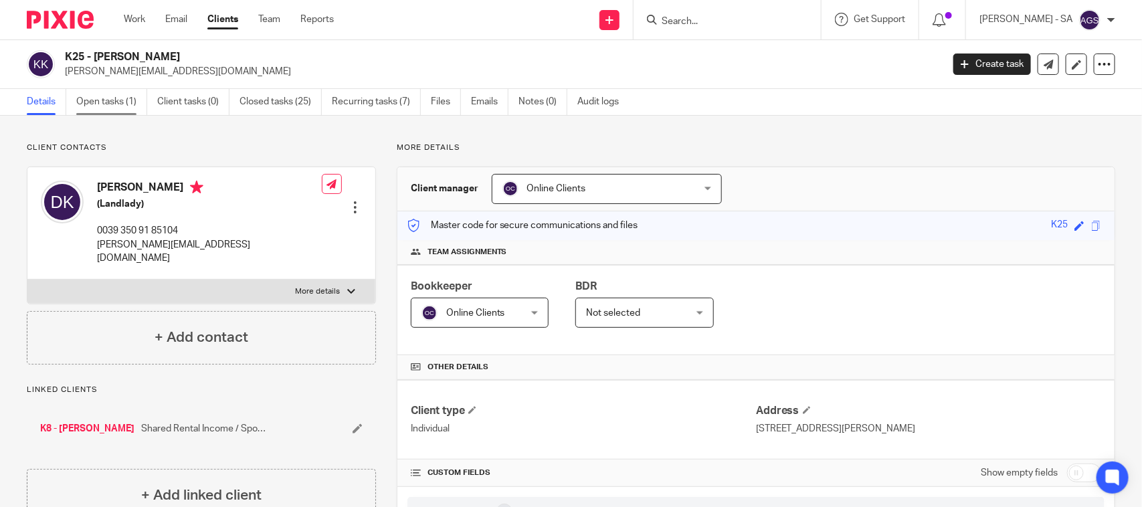
click at [135, 108] on link "Open tasks (1)" at bounding box center [111, 102] width 71 height 26
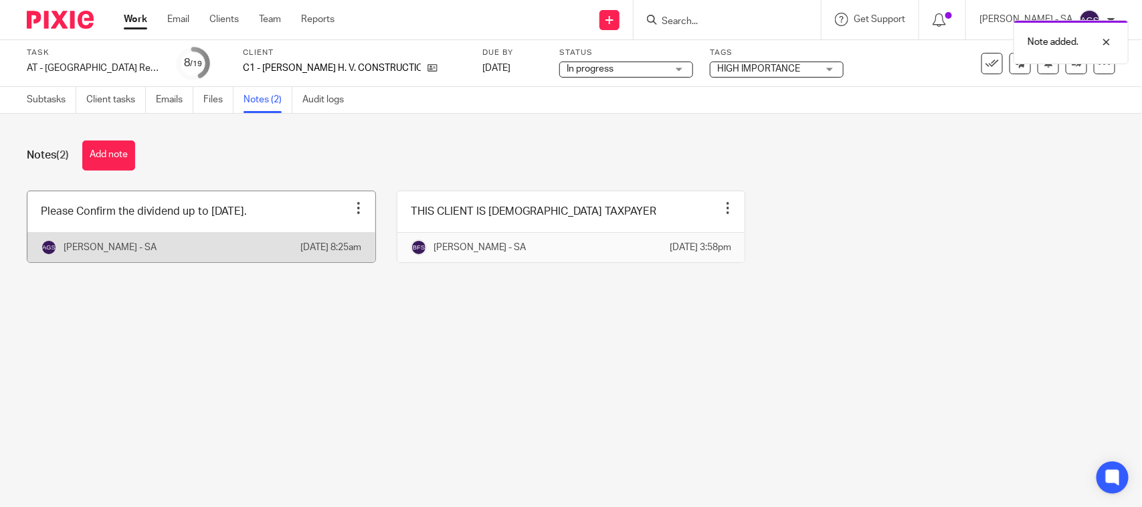
click at [262, 232] on link at bounding box center [201, 226] width 348 height 71
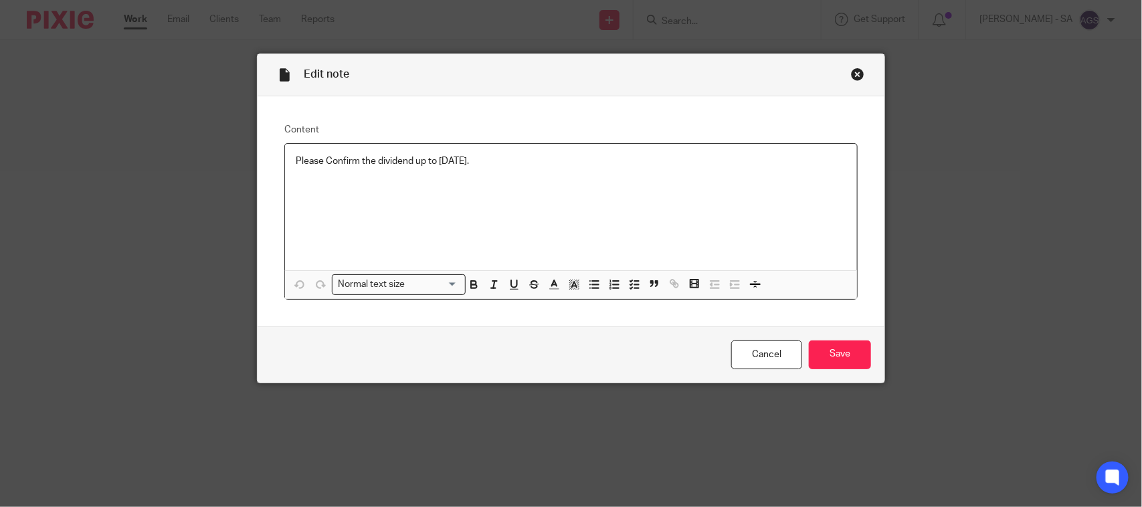
drag, startPoint x: 288, startPoint y: 157, endPoint x: 302, endPoint y: 207, distance: 51.9
click at [288, 159] on div "Please Confirm the dividend up to [DATE]." at bounding box center [571, 207] width 572 height 126
click at [835, 355] on input "Save" at bounding box center [840, 355] width 62 height 29
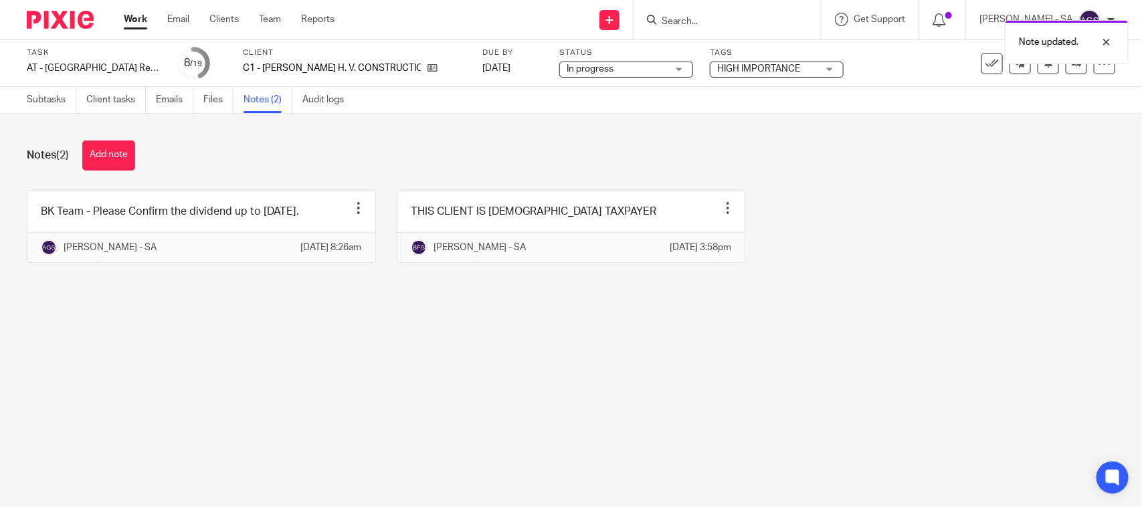
click at [280, 390] on main "Task AT - SA Return - PE 05-04-2025 Save AT - SA Return - PE 05-04-2025 8 /19 C…" at bounding box center [571, 253] width 1142 height 507
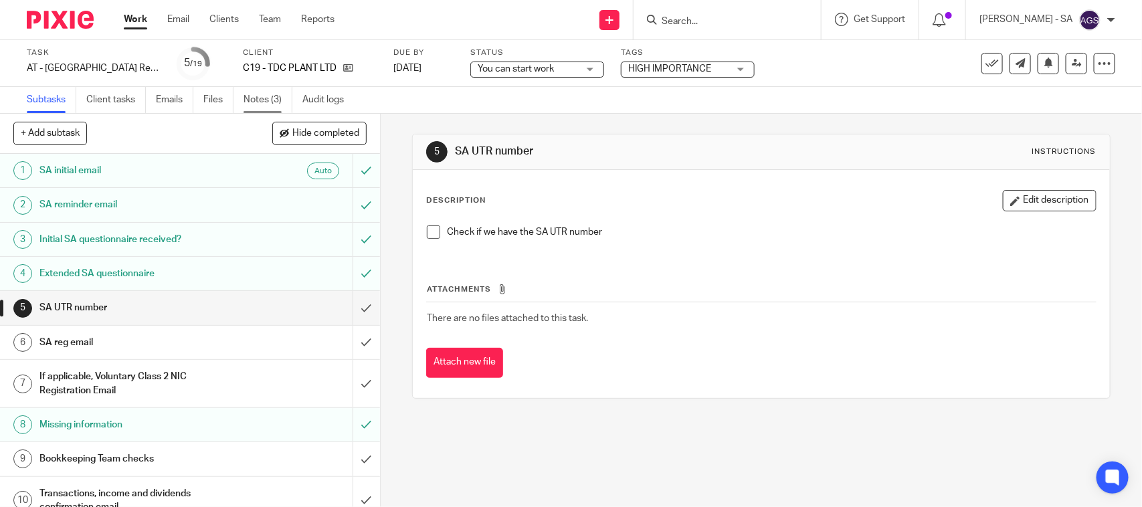
click at [269, 100] on link "Notes (3)" at bounding box center [268, 100] width 49 height 26
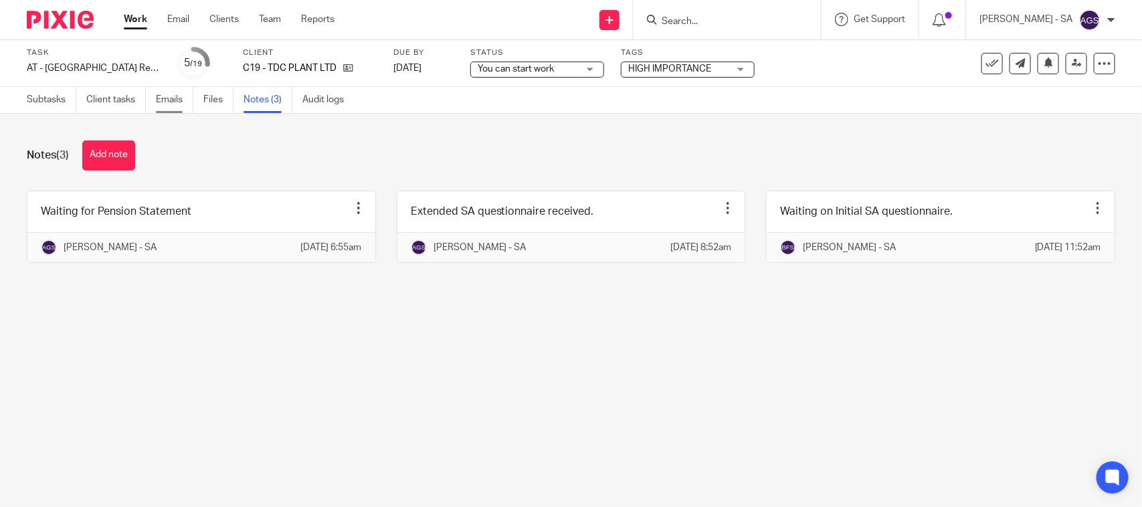
click at [159, 96] on link "Emails" at bounding box center [174, 100] width 37 height 26
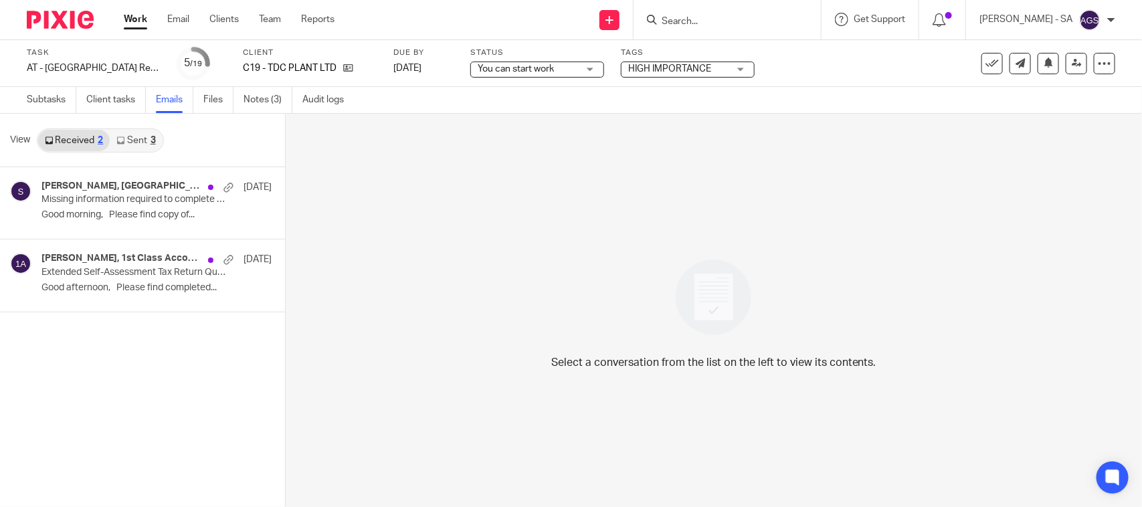
click at [131, 138] on link "Sent 3" at bounding box center [136, 140] width 52 height 21
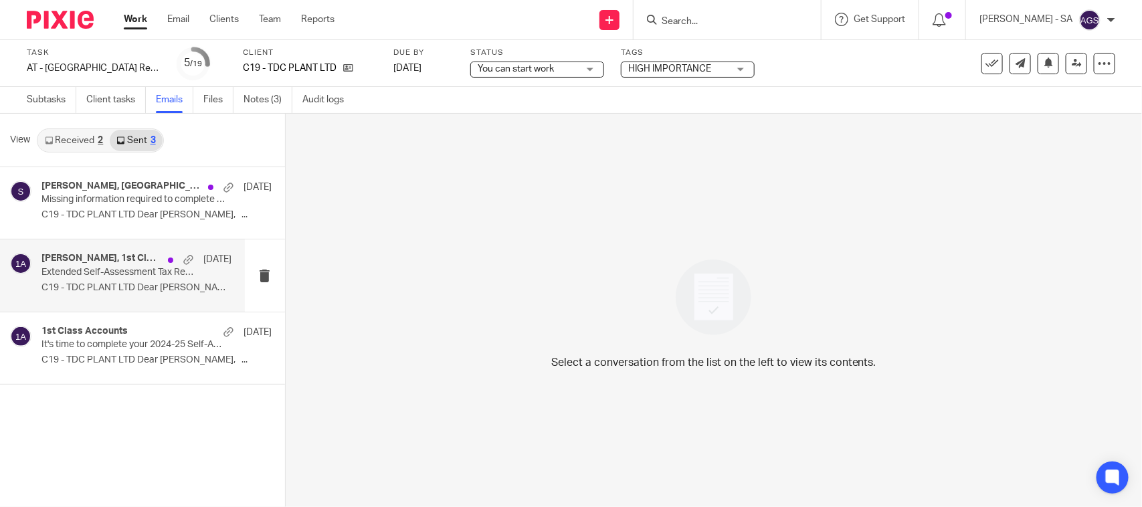
click at [84, 218] on p "C19 - TDC PLANT LTD Dear Terence, ..." at bounding box center [156, 214] width 230 height 11
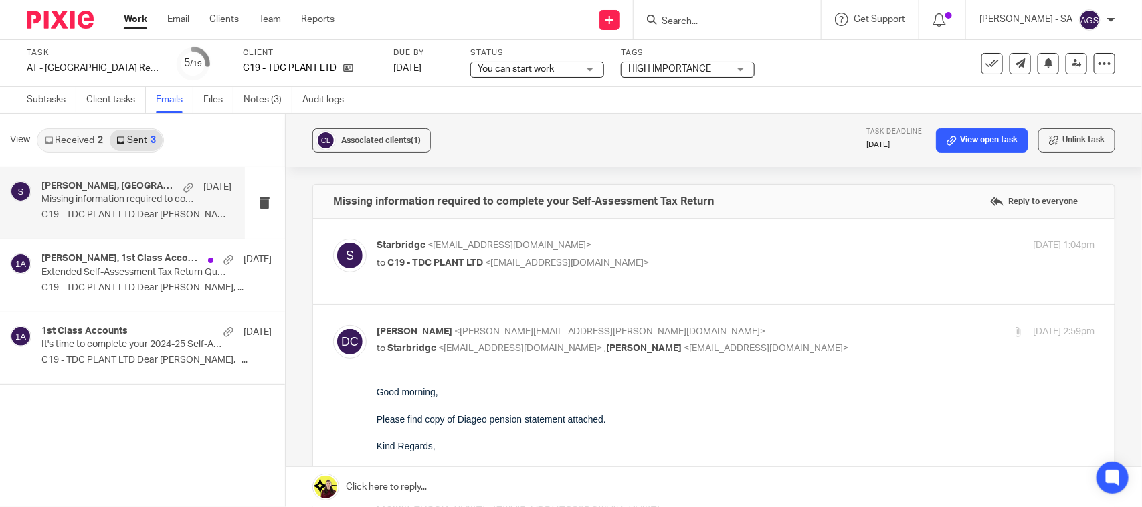
click at [567, 272] on div "Starbridge <info@starbridge.uk> to C19 - TDC PLANT LTD <terryjcarroll@hotmail.c…" at bounding box center [736, 255] width 718 height 33
checkbox input "true"
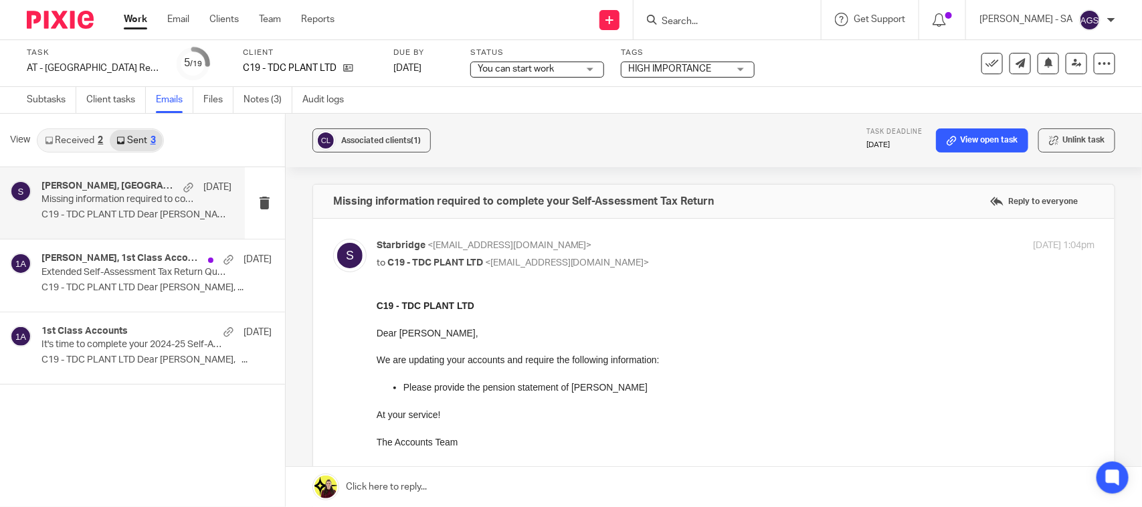
click at [68, 137] on link "Received 2" at bounding box center [74, 140] width 72 height 21
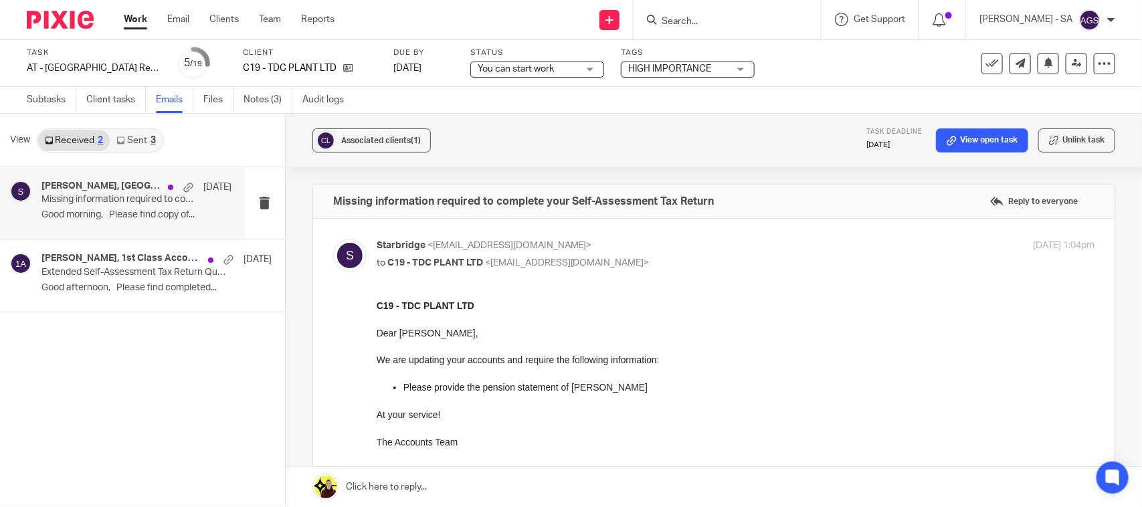
click at [77, 189] on h4 "Donna Carroll, Starbridge" at bounding box center [101, 186] width 120 height 11
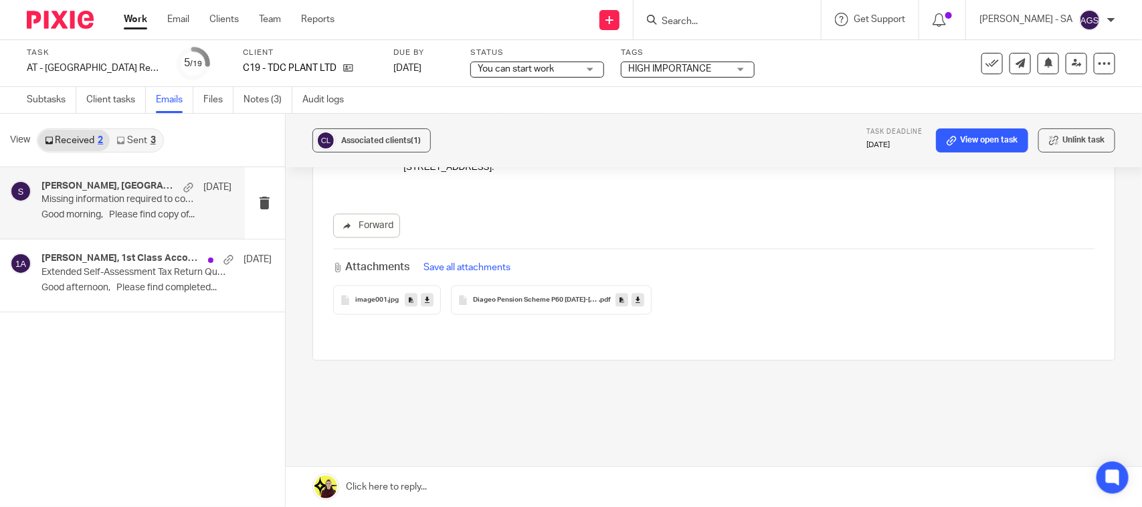
scroll to position [1283, 0]
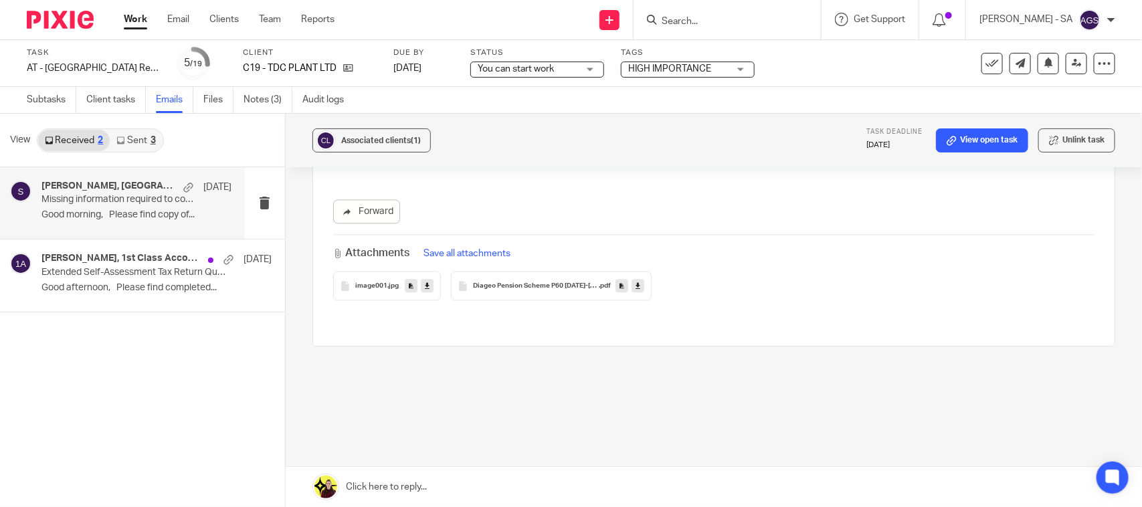
click at [521, 288] on span "Diageo Pension Scheme P60 2024-2025" at bounding box center [536, 286] width 126 height 8
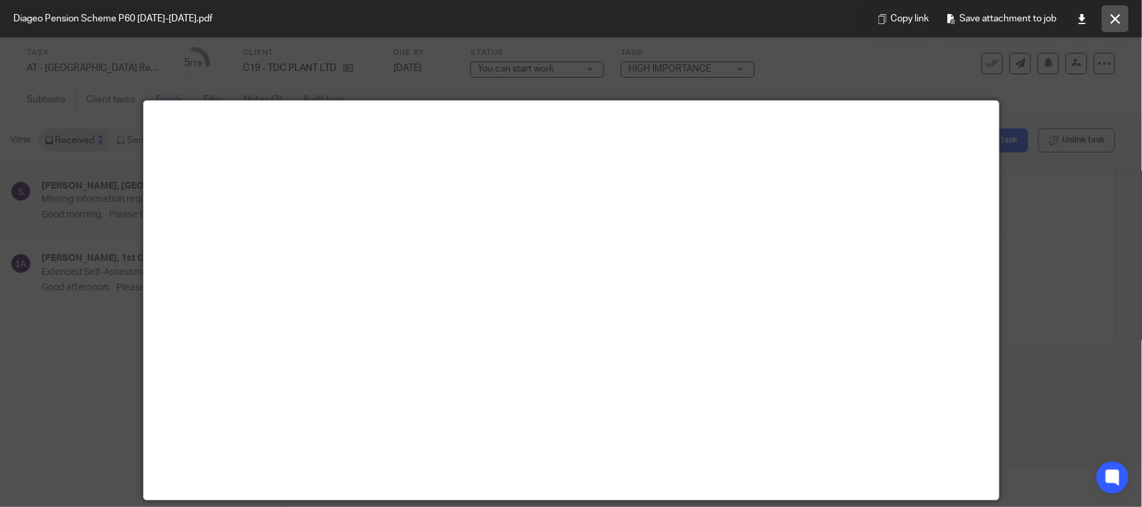
click at [1110, 22] on button at bounding box center [1115, 18] width 27 height 27
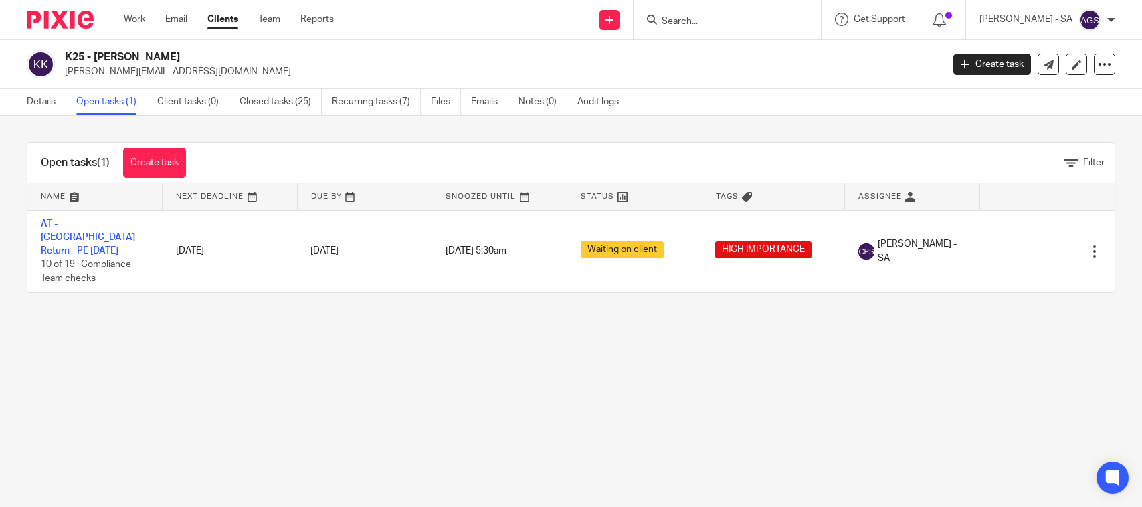
click at [114, 221] on link "AT - [GEOGRAPHIC_DATA] Return - PE [DATE]" at bounding box center [88, 238] width 94 height 37
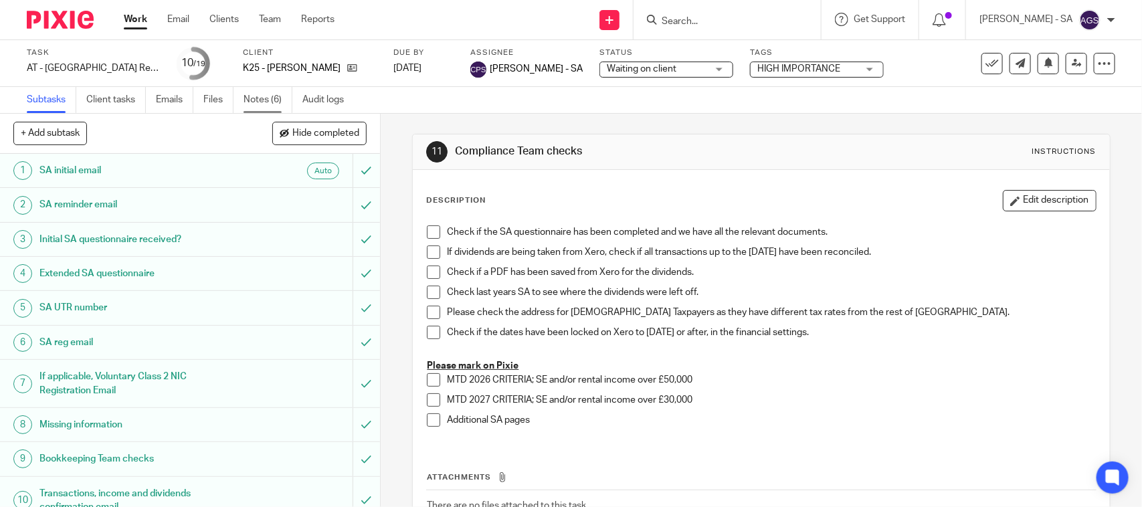
click at [268, 102] on link "Notes (6)" at bounding box center [268, 100] width 49 height 26
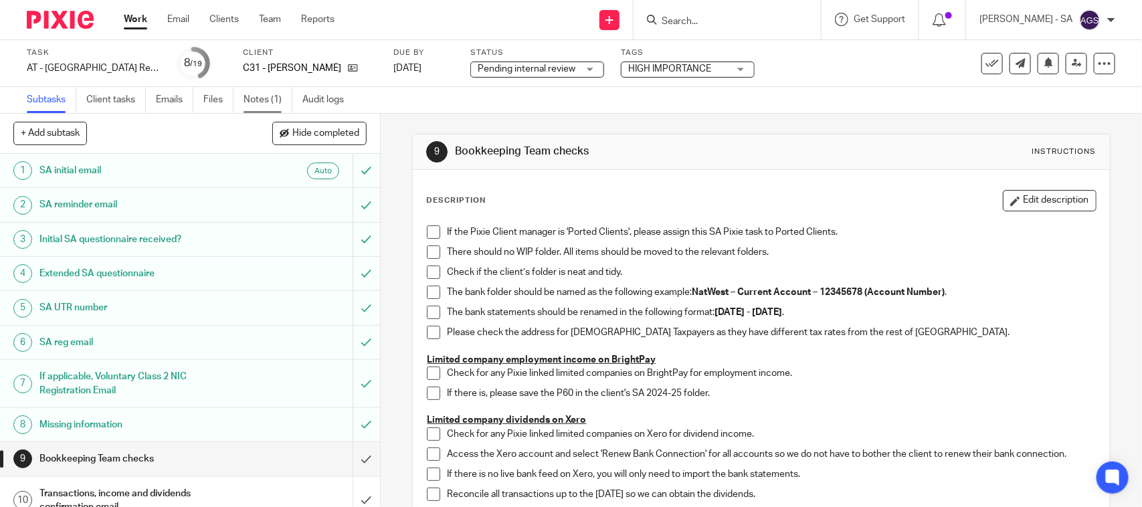
click at [265, 99] on link "Notes (1)" at bounding box center [268, 100] width 49 height 26
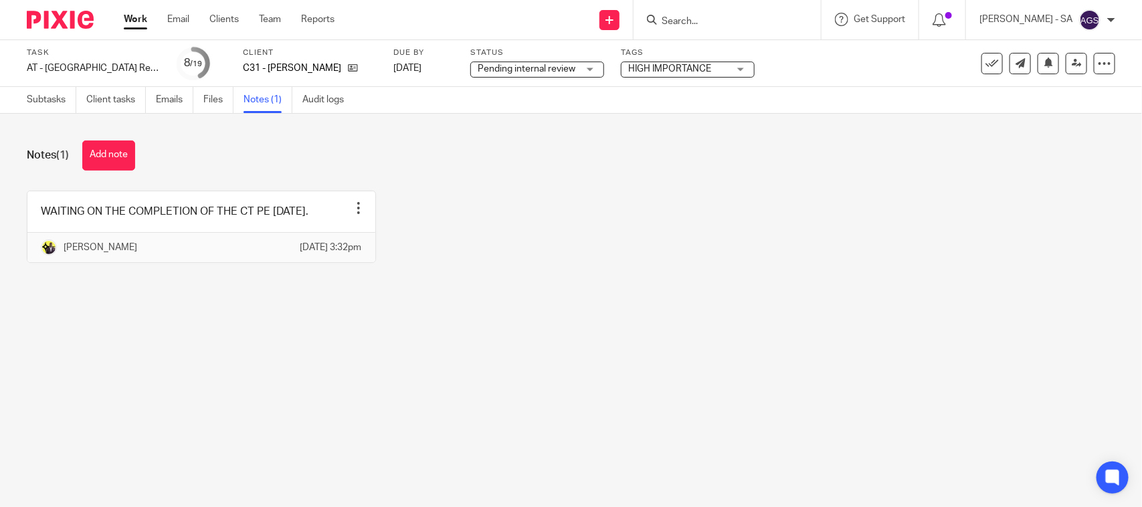
click at [222, 340] on main "Task AT - [GEOGRAPHIC_DATA] Return - PE [DATE] Save AT - [GEOGRAPHIC_DATA] Retu…" at bounding box center [571, 253] width 1142 height 507
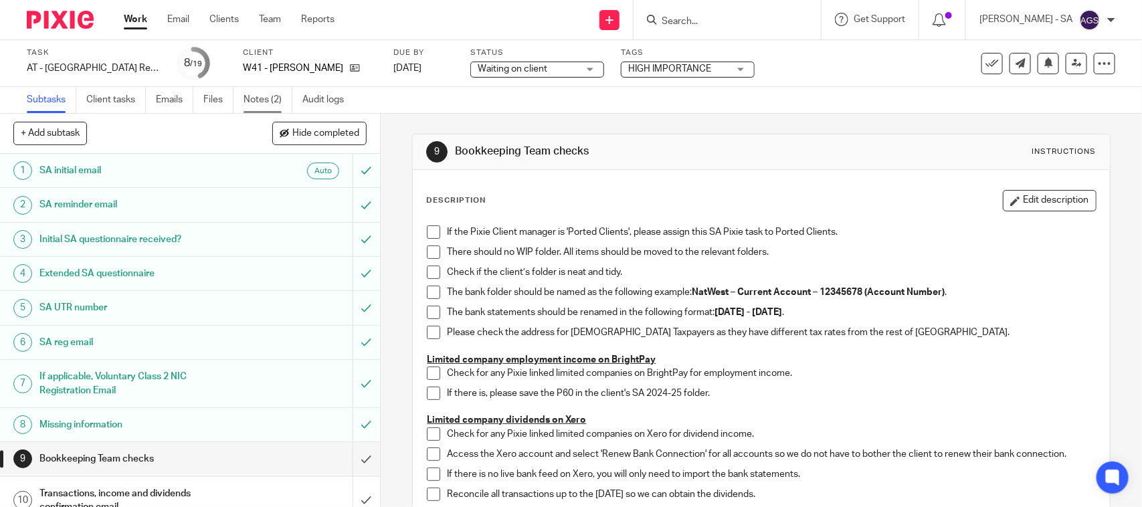
click at [272, 97] on link "Notes (2)" at bounding box center [268, 100] width 49 height 26
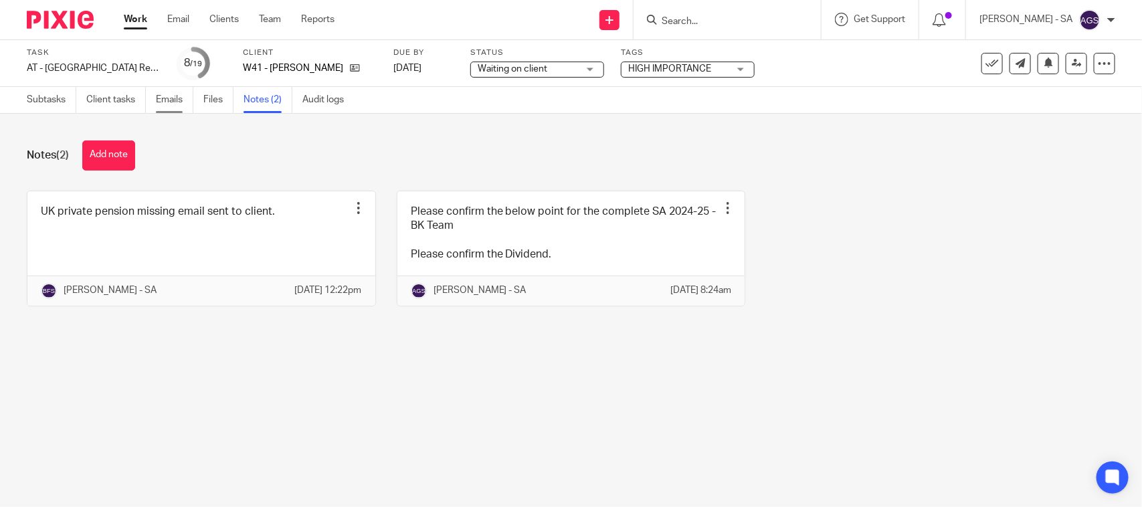
click at [175, 101] on link "Emails" at bounding box center [174, 100] width 37 height 26
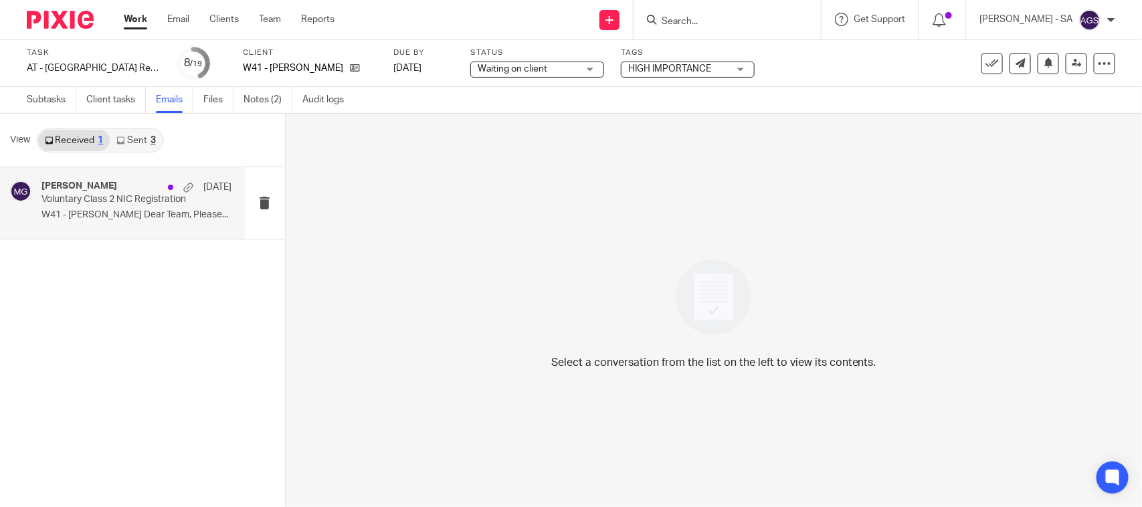
click at [68, 213] on p "W41 - STUART WHITE Dear Team, Please..." at bounding box center [136, 214] width 190 height 11
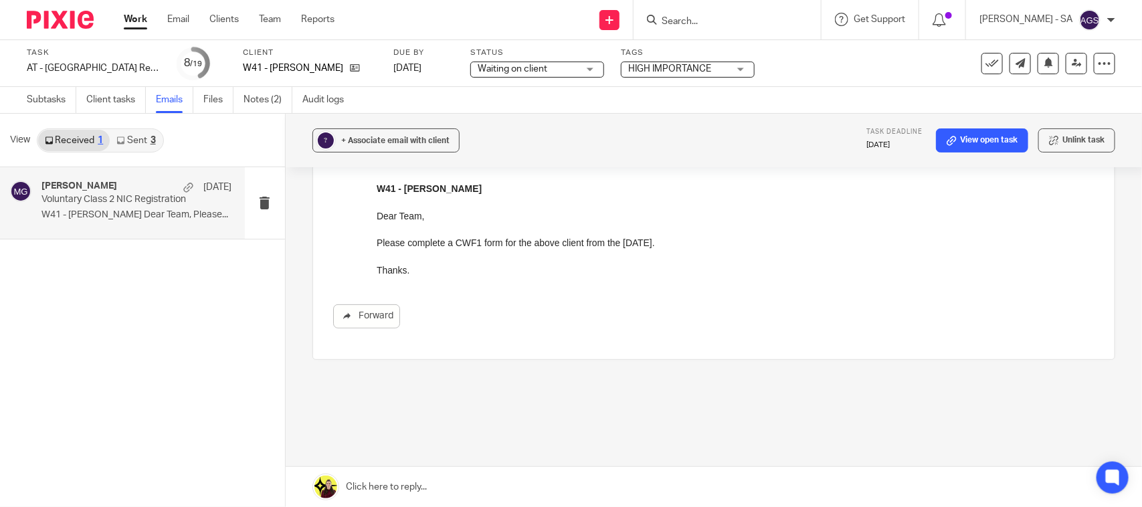
scroll to position [144, 0]
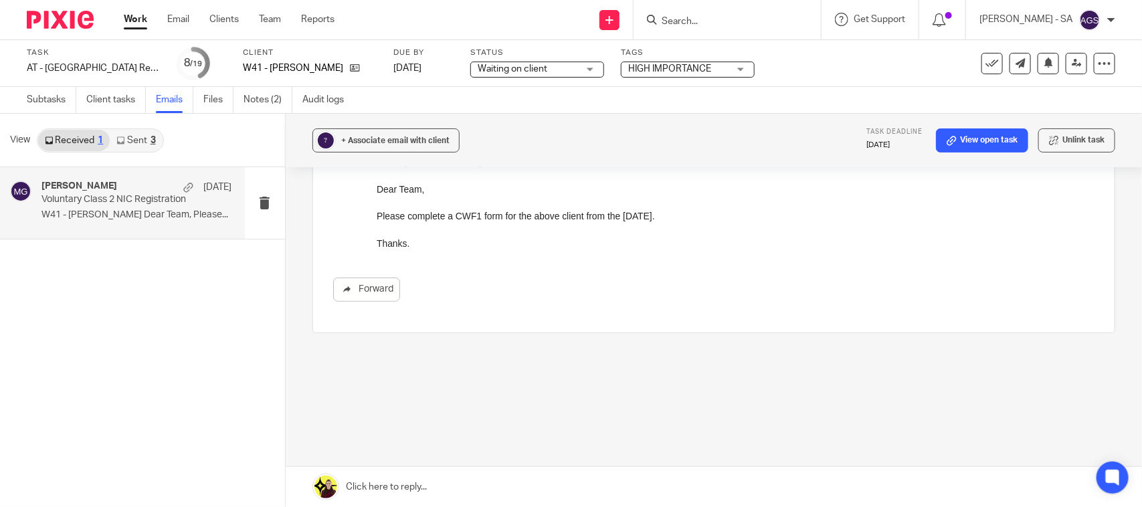
click at [128, 145] on link "Sent 3" at bounding box center [136, 140] width 52 height 21
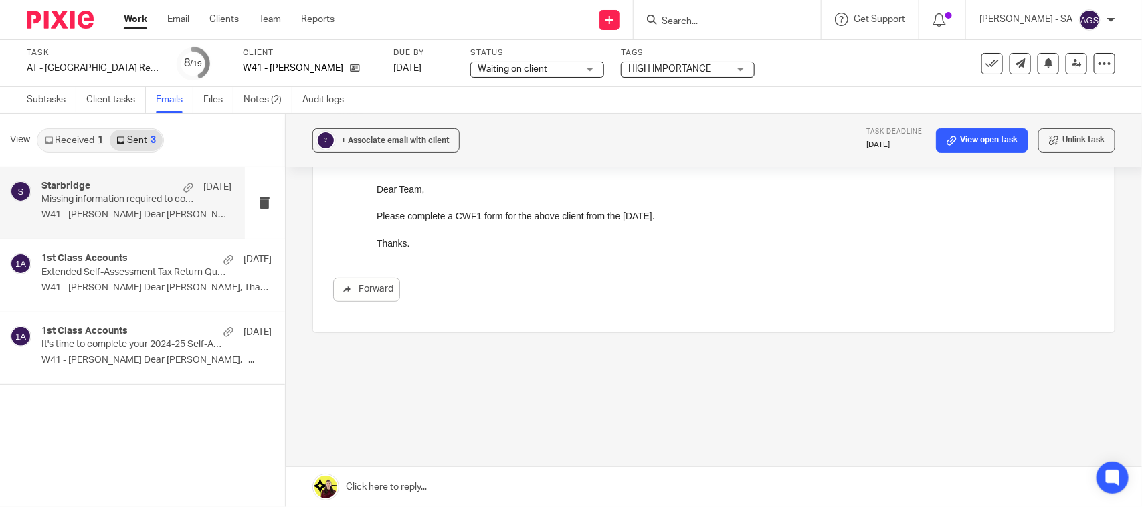
scroll to position [0, 0]
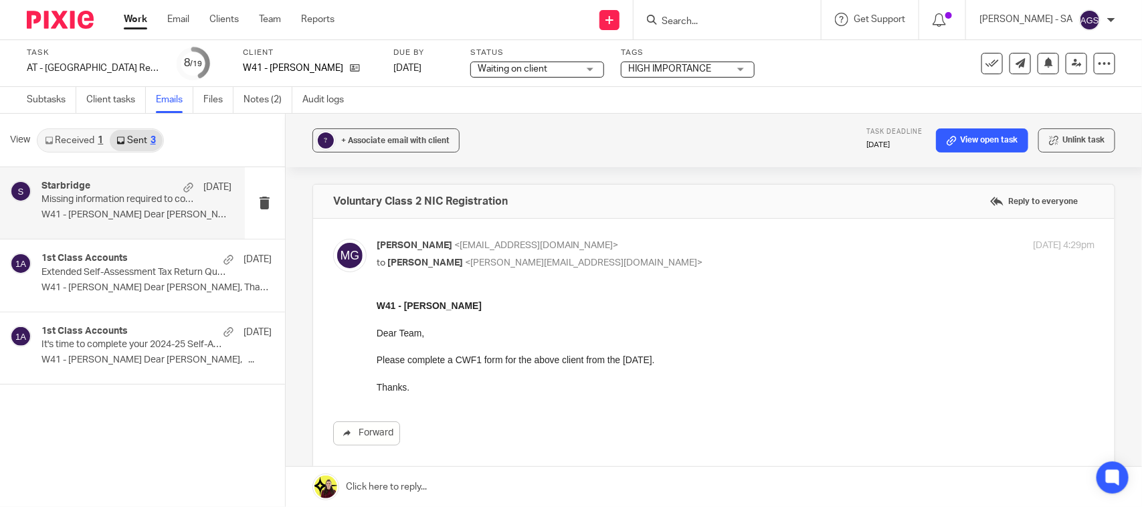
click at [76, 203] on p "Missing information required to complete your Self-Assessment Tax Return" at bounding box center [117, 199] width 152 height 11
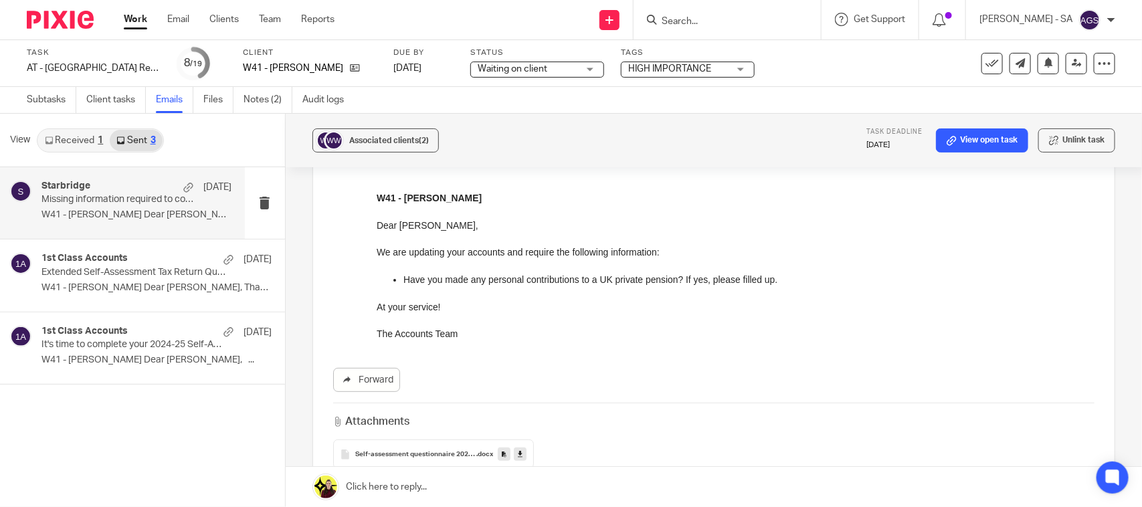
scroll to position [84, 0]
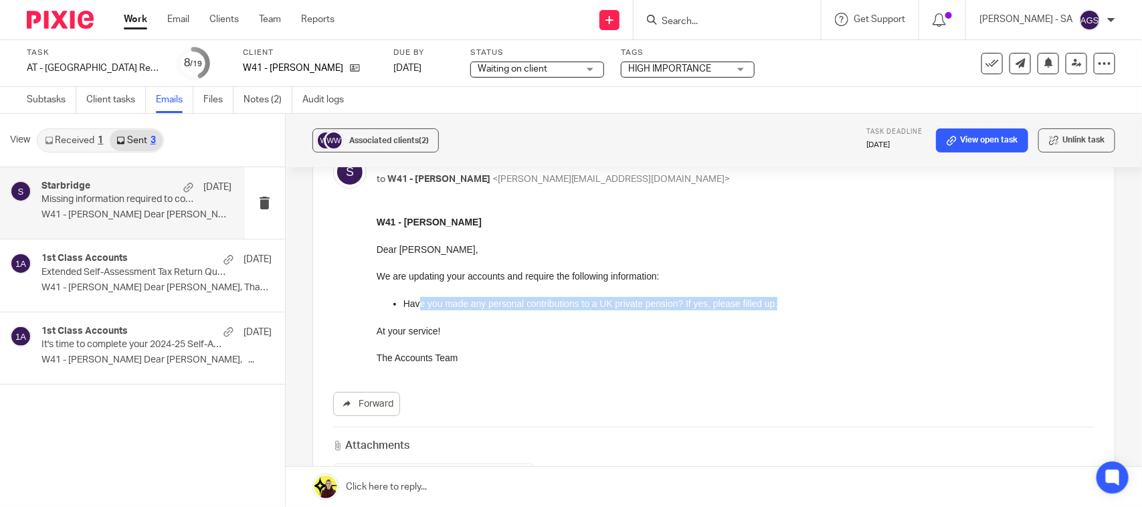
drag, startPoint x: 419, startPoint y: 300, endPoint x: 800, endPoint y: 309, distance: 381.6
click at [800, 309] on p "Have you made any personal contributions to a UK private pension? If yes, pleas…" at bounding box center [748, 302] width 691 height 13
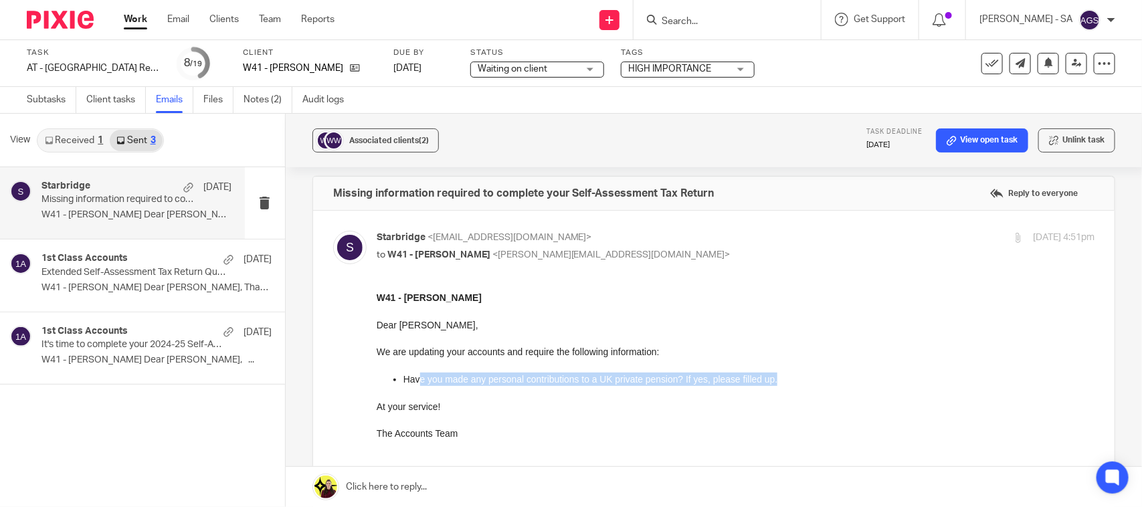
scroll to position [0, 0]
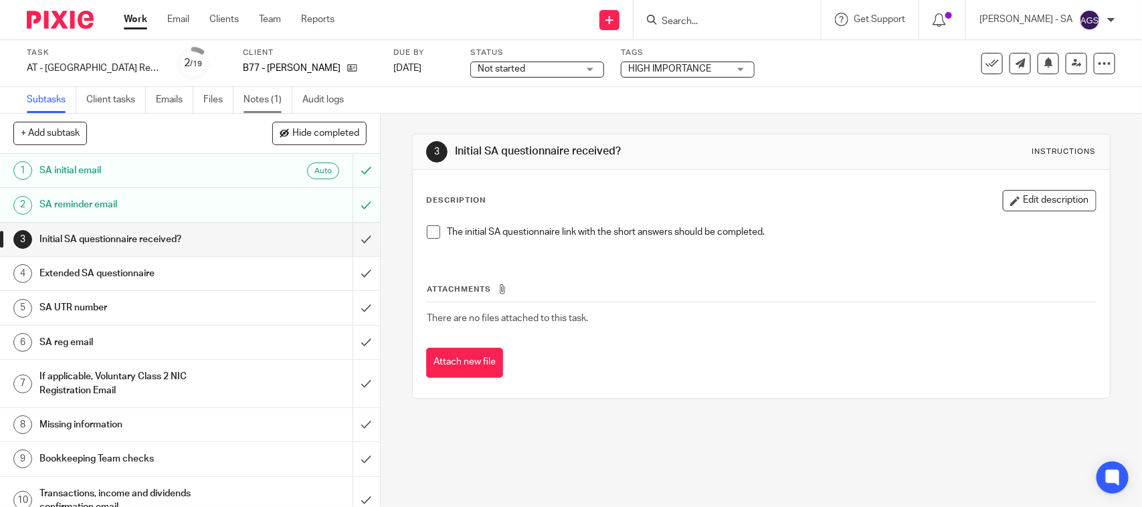
click at [262, 105] on link "Notes (1)" at bounding box center [268, 100] width 49 height 26
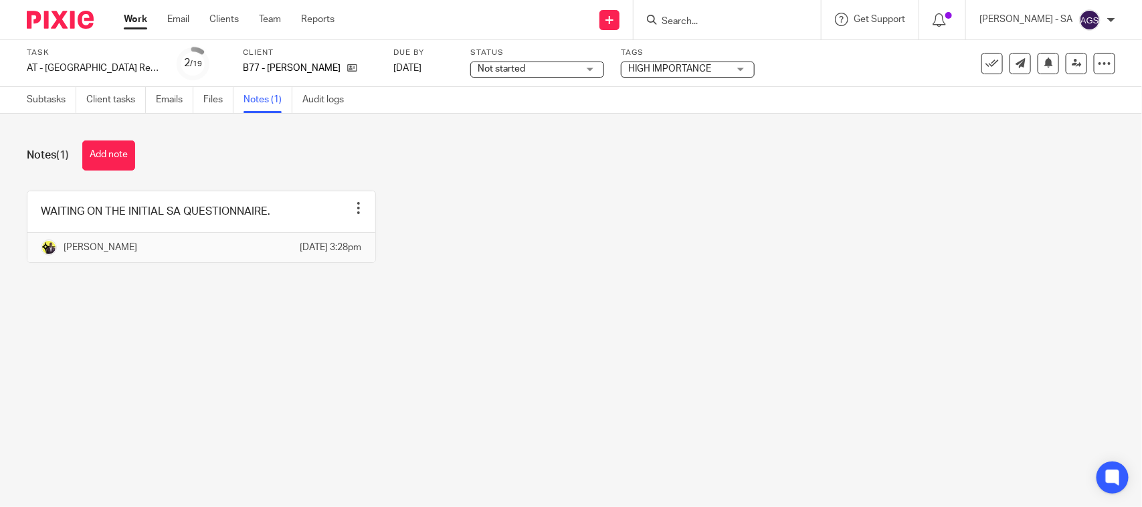
click at [542, 349] on main "Task AT - SA Return - PE 05-04-2025 Save AT - SA Return - PE 05-04-2025 2 /19 C…" at bounding box center [571, 253] width 1142 height 507
click at [629, 251] on div "WAITING ON THE INITIAL SA QUESTIONNAIRE. Edit note Delete note Yemi Ajala 6 Aug…" at bounding box center [561, 237] width 1110 height 92
click at [780, 251] on div "WAITING ON THE INITIAL SA QUESTIONNAIRE. Edit note Delete note Yemi Ajala 6 Aug…" at bounding box center [561, 237] width 1110 height 92
click at [812, 70] on div "Task AT - SA Return - PE 05-04-2025 Save AT - SA Return - PE 05-04-2025 2 /19 C…" at bounding box center [480, 64] width 907 height 32
click at [532, 225] on div "WAITING ON THE INITIAL SA QUESTIONNAIRE. Edit note Delete note Yemi Ajala 6 Aug…" at bounding box center [561, 237] width 1110 height 92
